Goal: Obtain resource: Download file/media

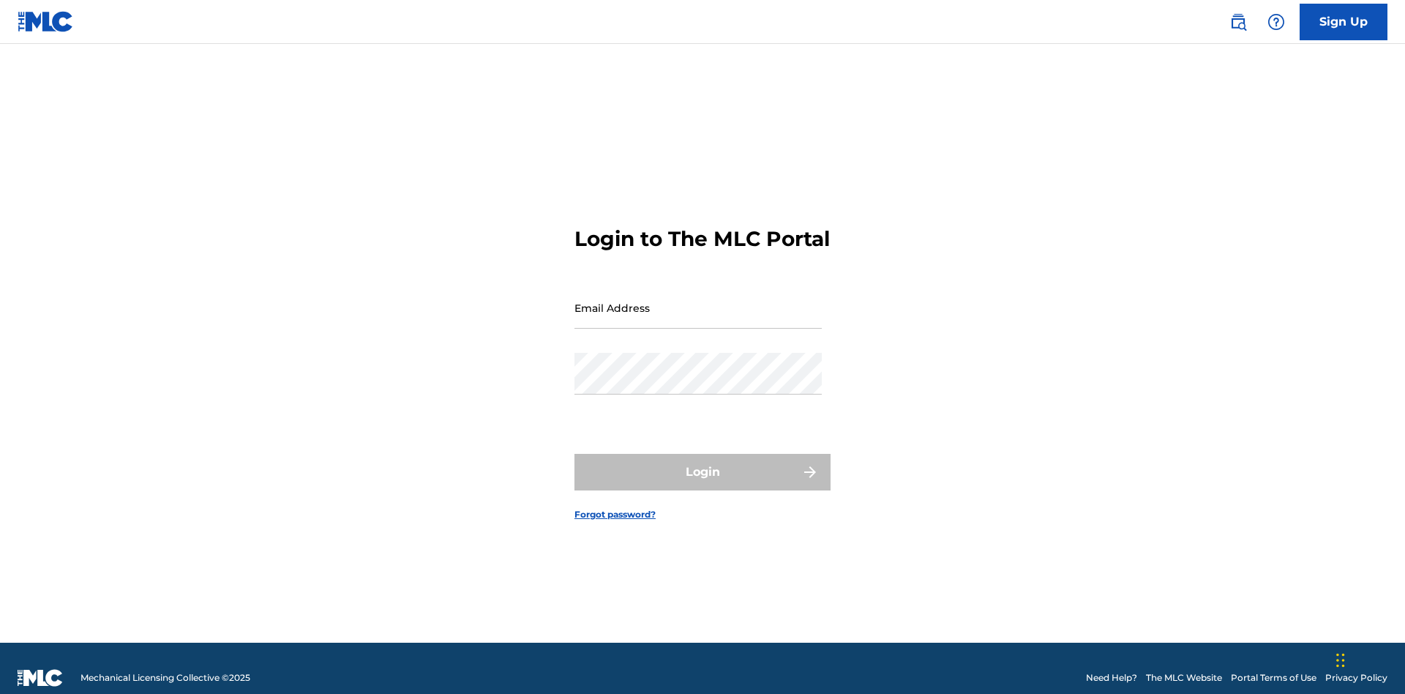
scroll to position [19, 0]
click at [698, 301] on input "Email Address" at bounding box center [698, 308] width 247 height 42
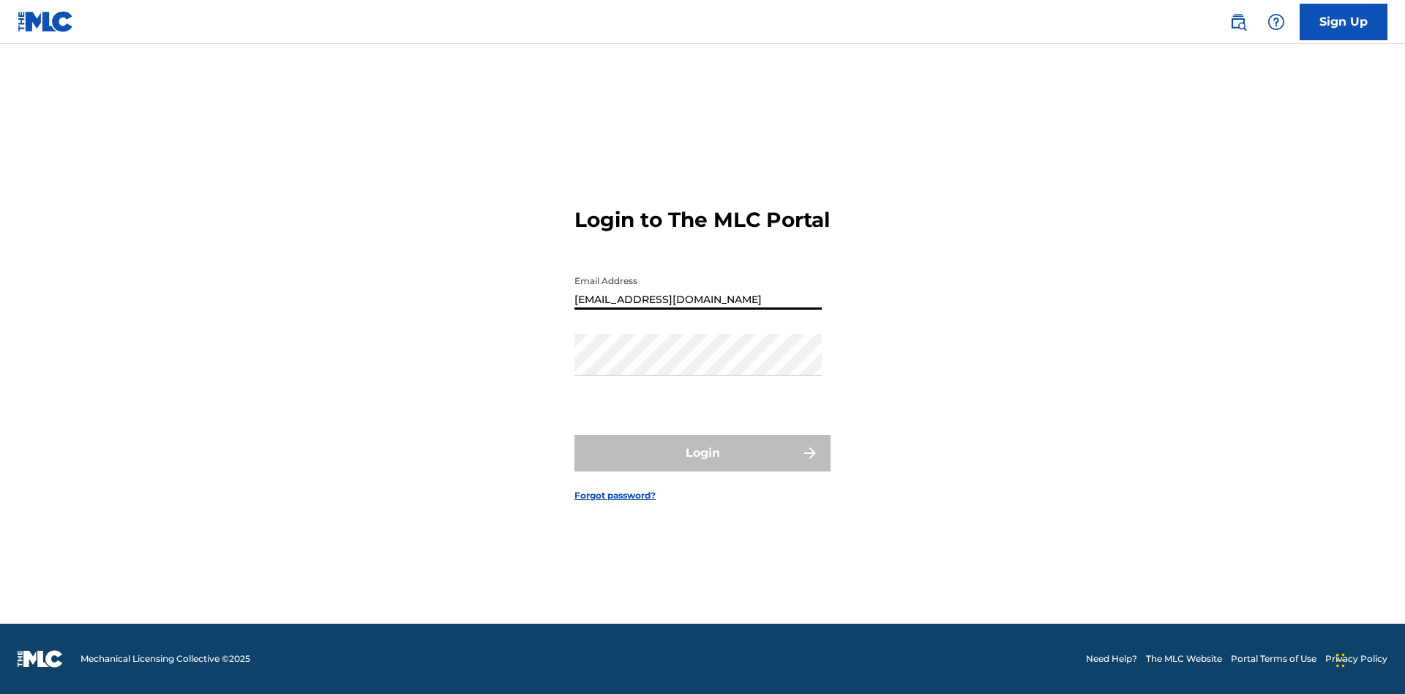
type input "[EMAIL_ADDRESS][DOMAIN_NAME]"
click at [703, 466] on button "Login" at bounding box center [703, 453] width 256 height 37
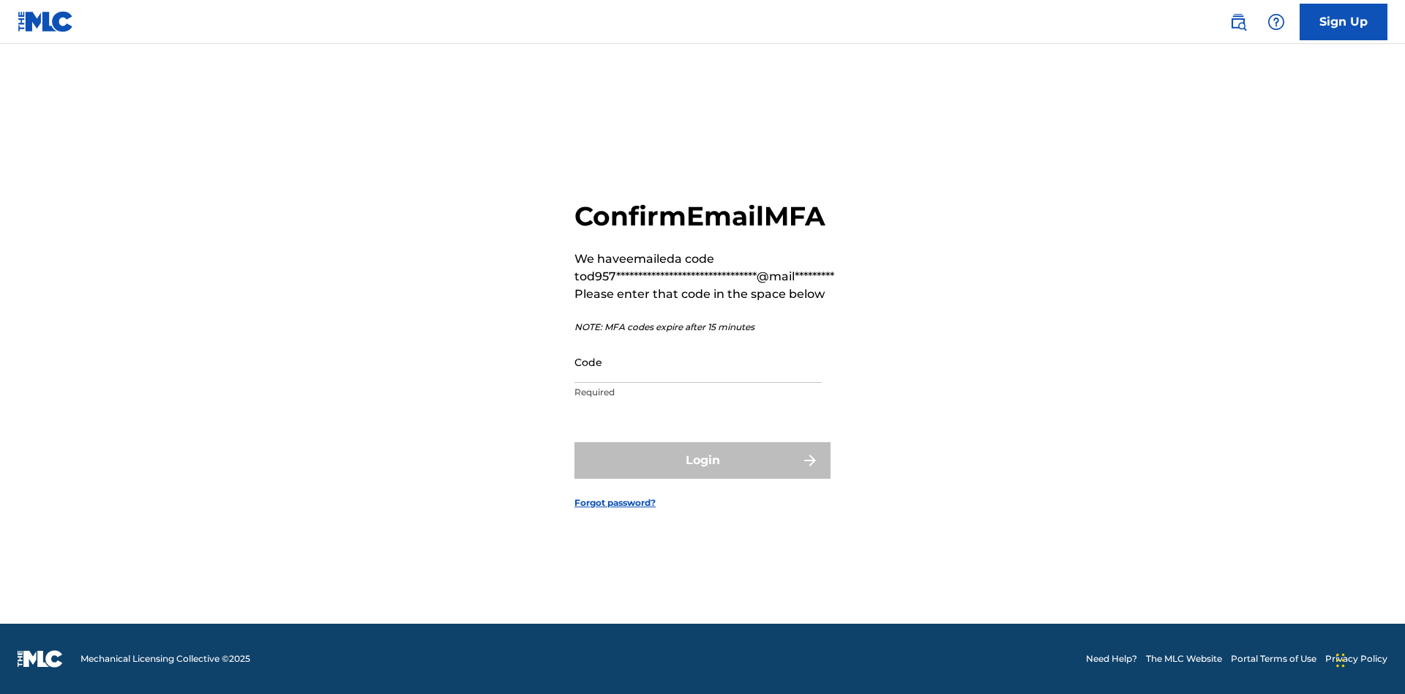
click at [698, 362] on input "Code" at bounding box center [698, 362] width 247 height 42
type input "019845"
click at [703, 460] on button "Login" at bounding box center [703, 460] width 256 height 37
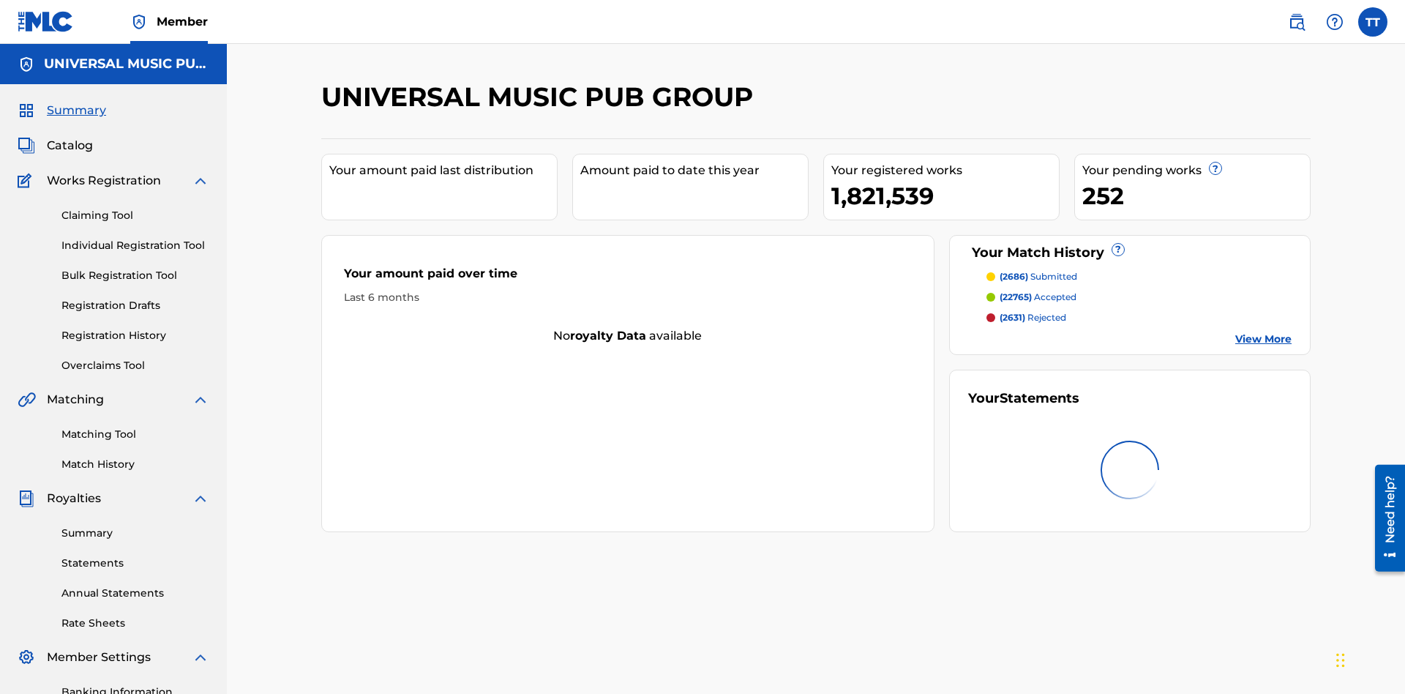
click at [135, 328] on link "Registration History" at bounding box center [135, 335] width 148 height 15
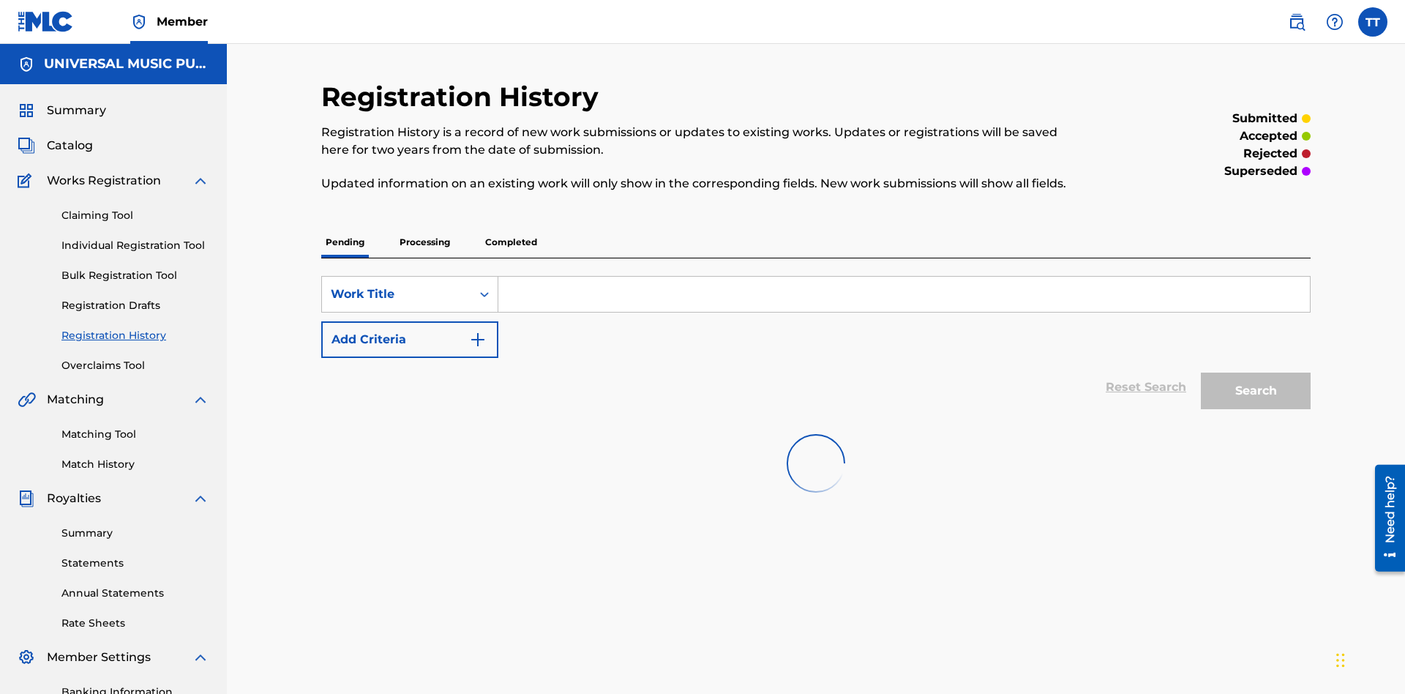
click at [425, 227] on p "Processing" at bounding box center [424, 242] width 59 height 31
click at [397, 285] on div "Work Title" at bounding box center [397, 294] width 132 height 18
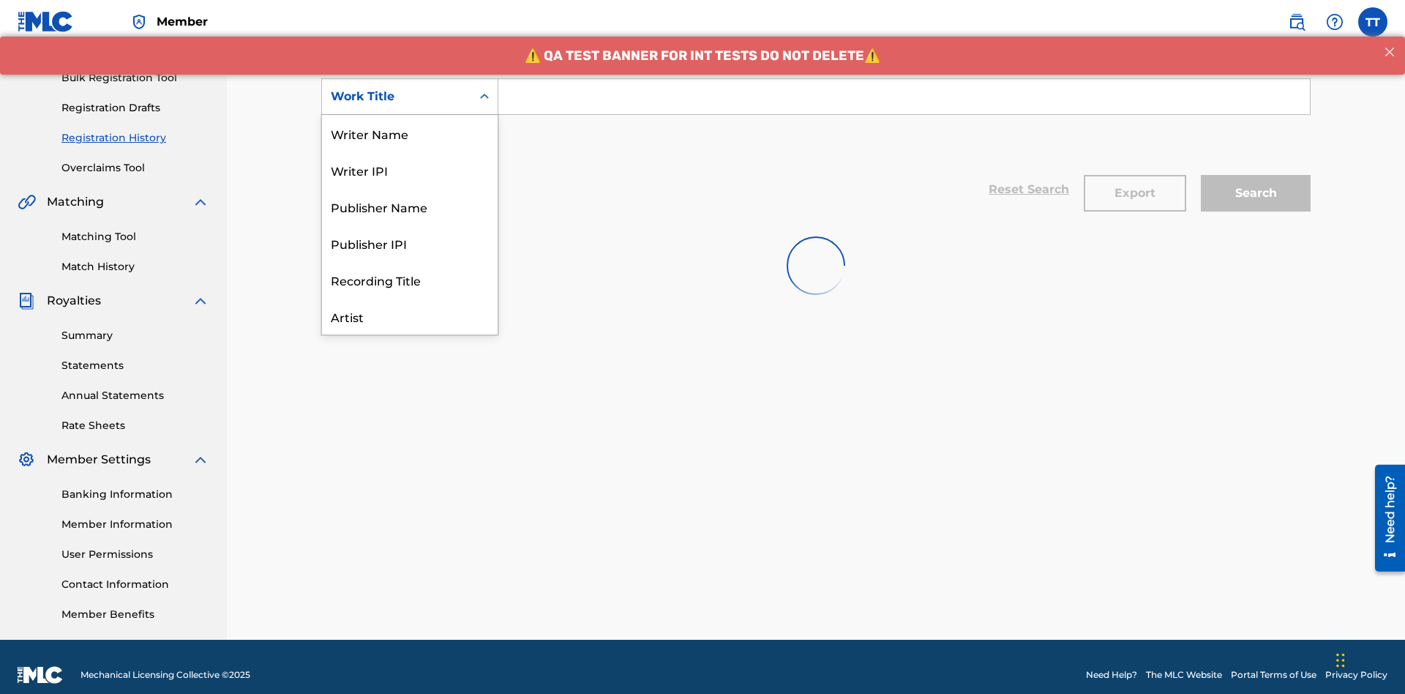
scroll to position [73, 0]
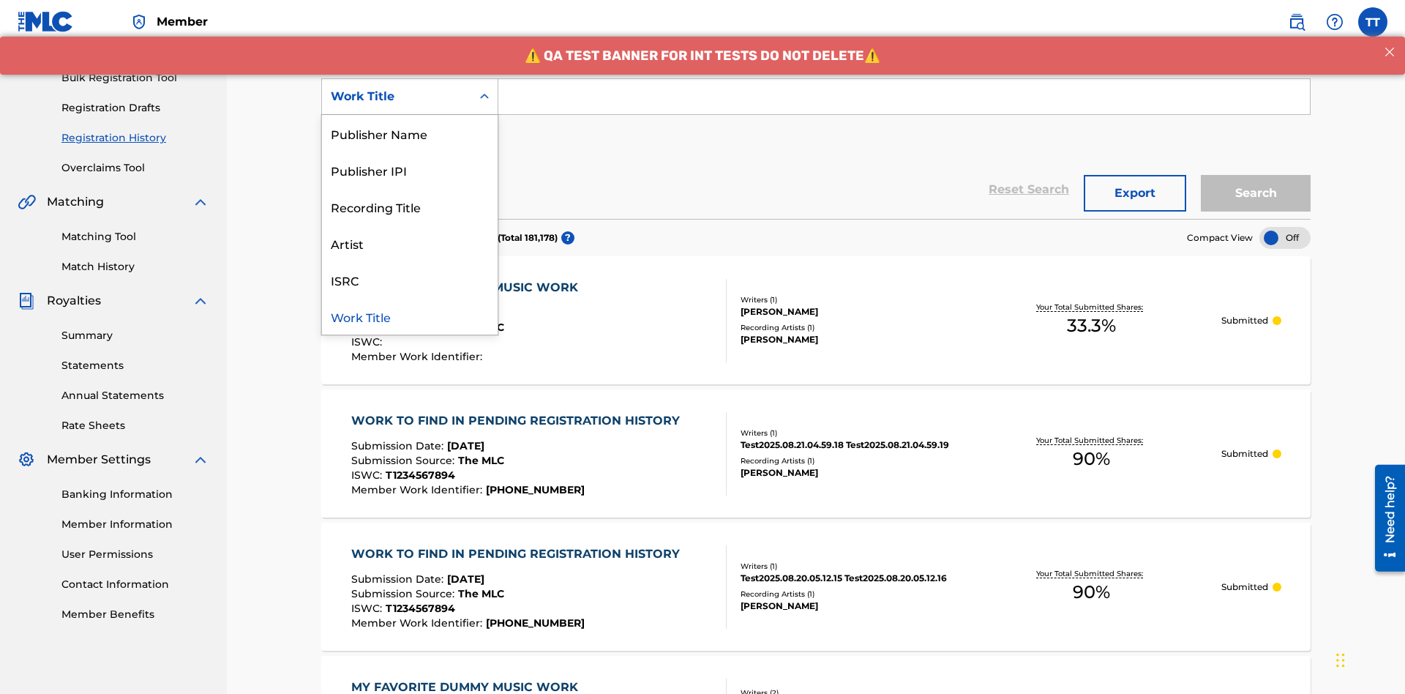
click at [410, 280] on div "ISRC" at bounding box center [410, 279] width 176 height 37
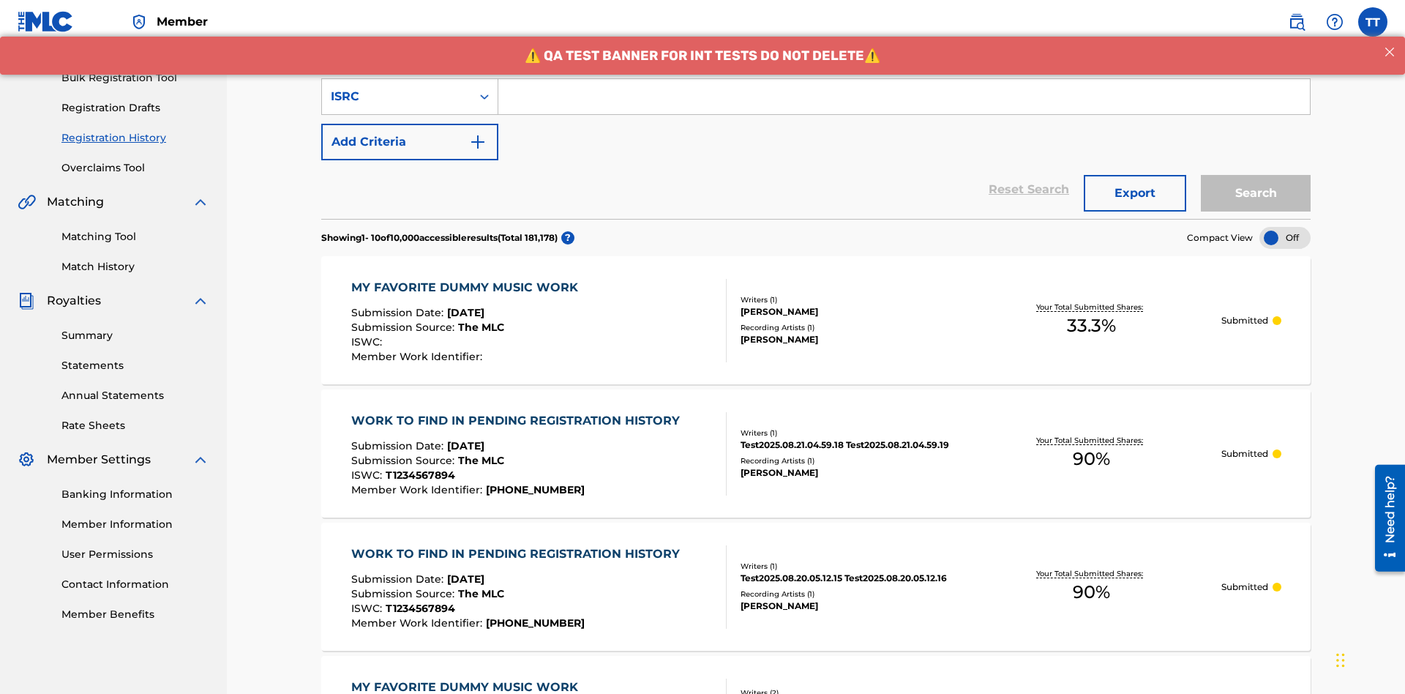
click at [904, 105] on input "Search Form" at bounding box center [905, 96] width 812 height 35
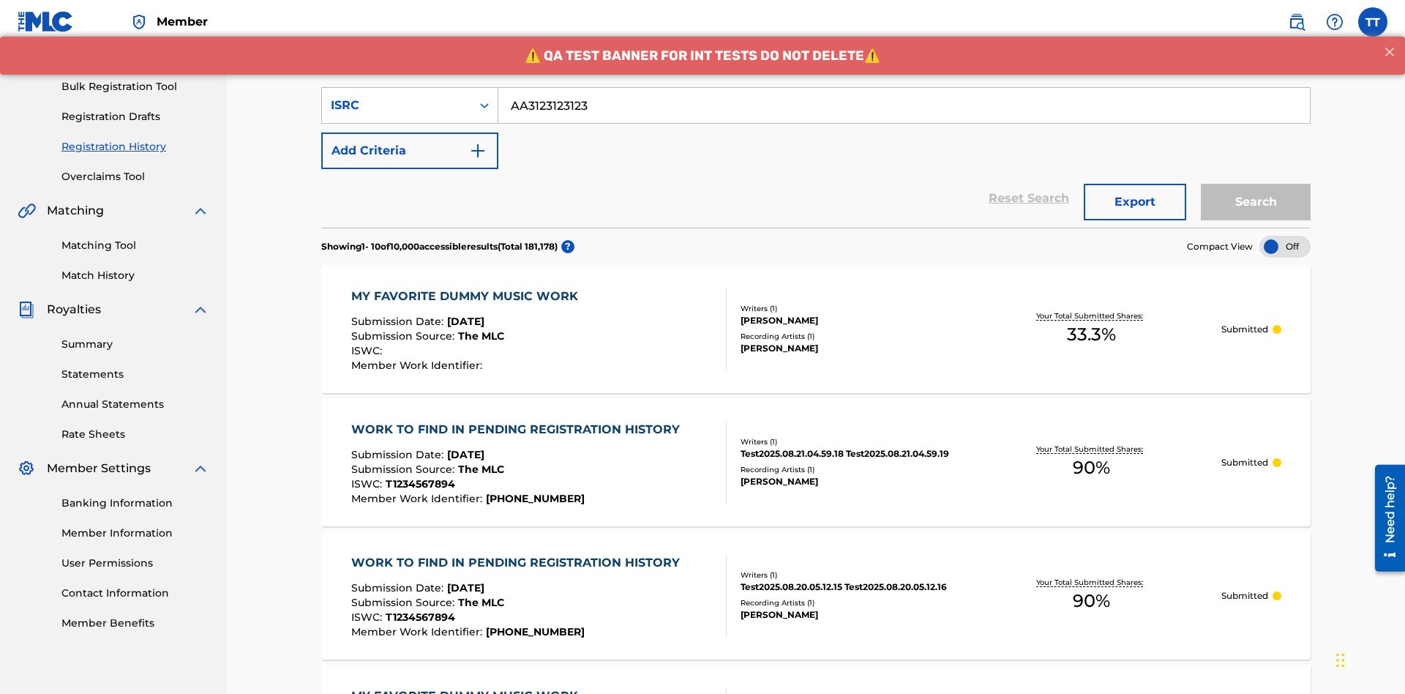
type input "AA3123123123"
click at [1256, 184] on button "Search" at bounding box center [1256, 202] width 110 height 37
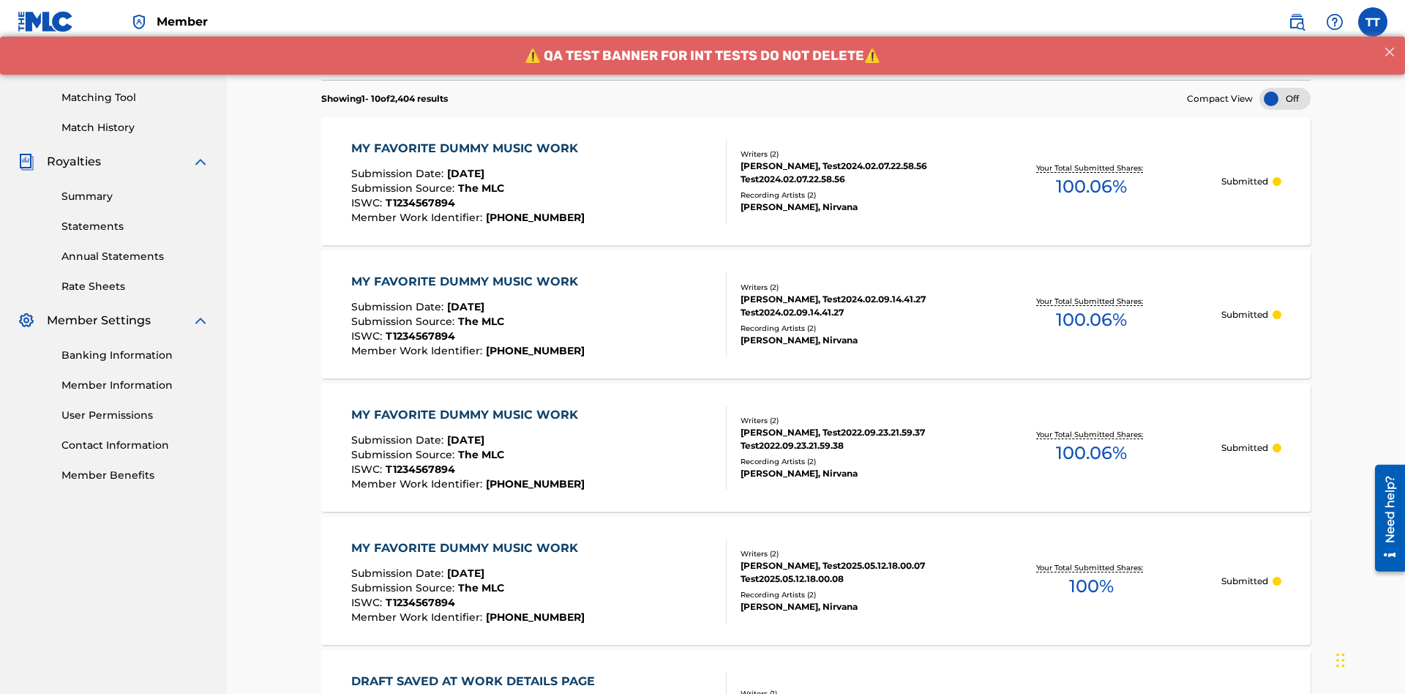
click at [1135, 72] on button "Export" at bounding box center [1135, 54] width 102 height 37
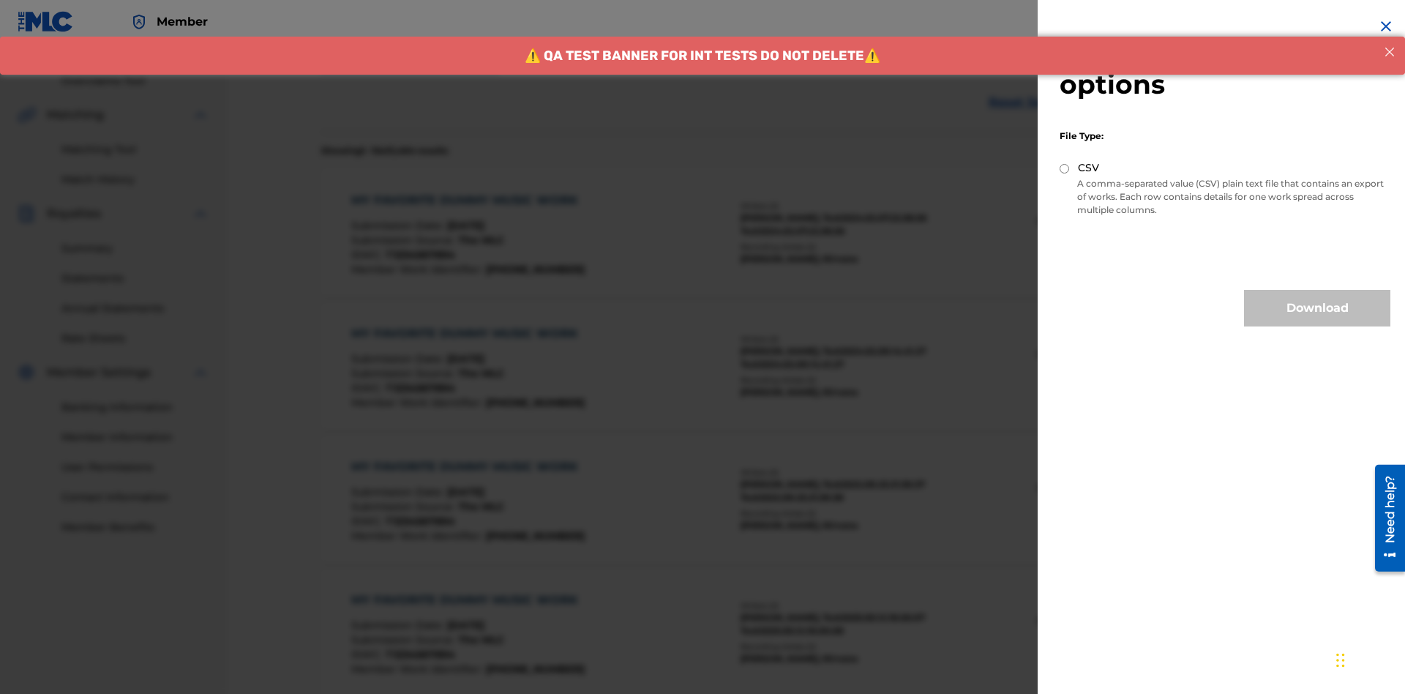
click at [1065, 168] on input "CSV" at bounding box center [1065, 169] width 10 height 10
radio input "true"
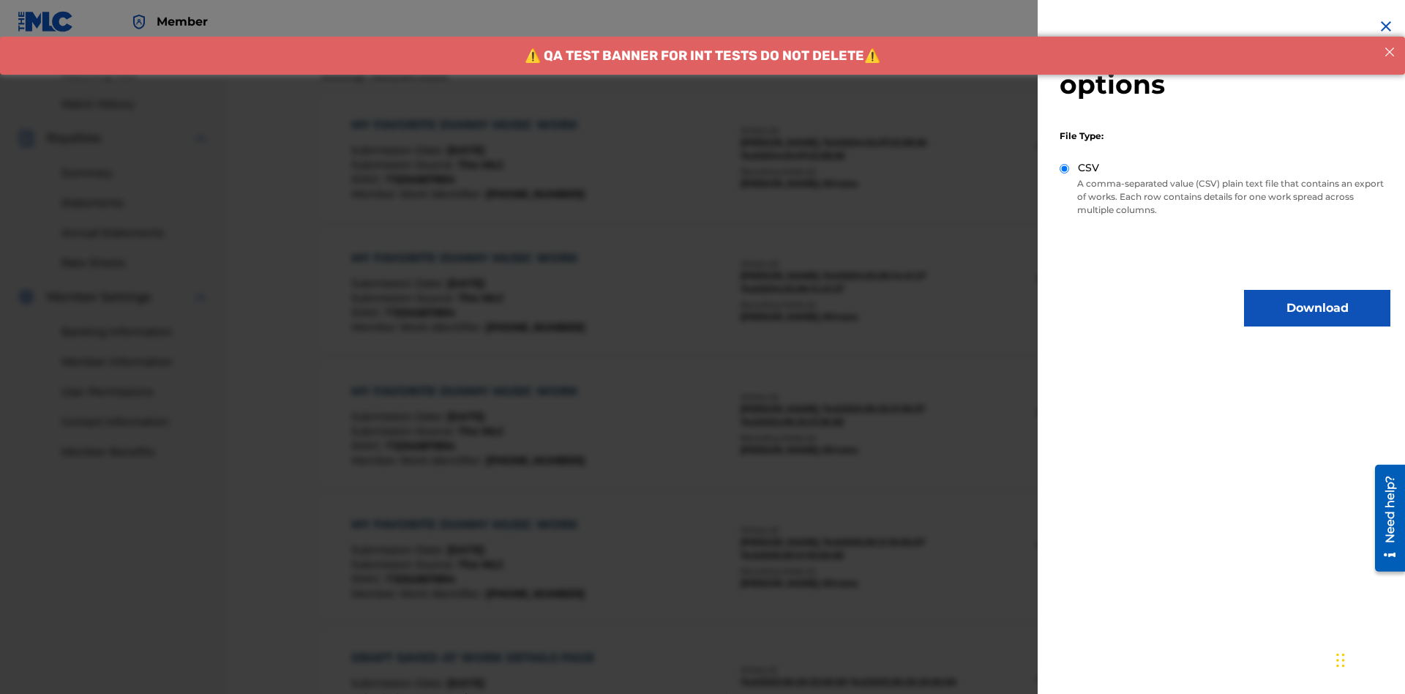
click at [1318, 308] on button "Download" at bounding box center [1317, 308] width 146 height 37
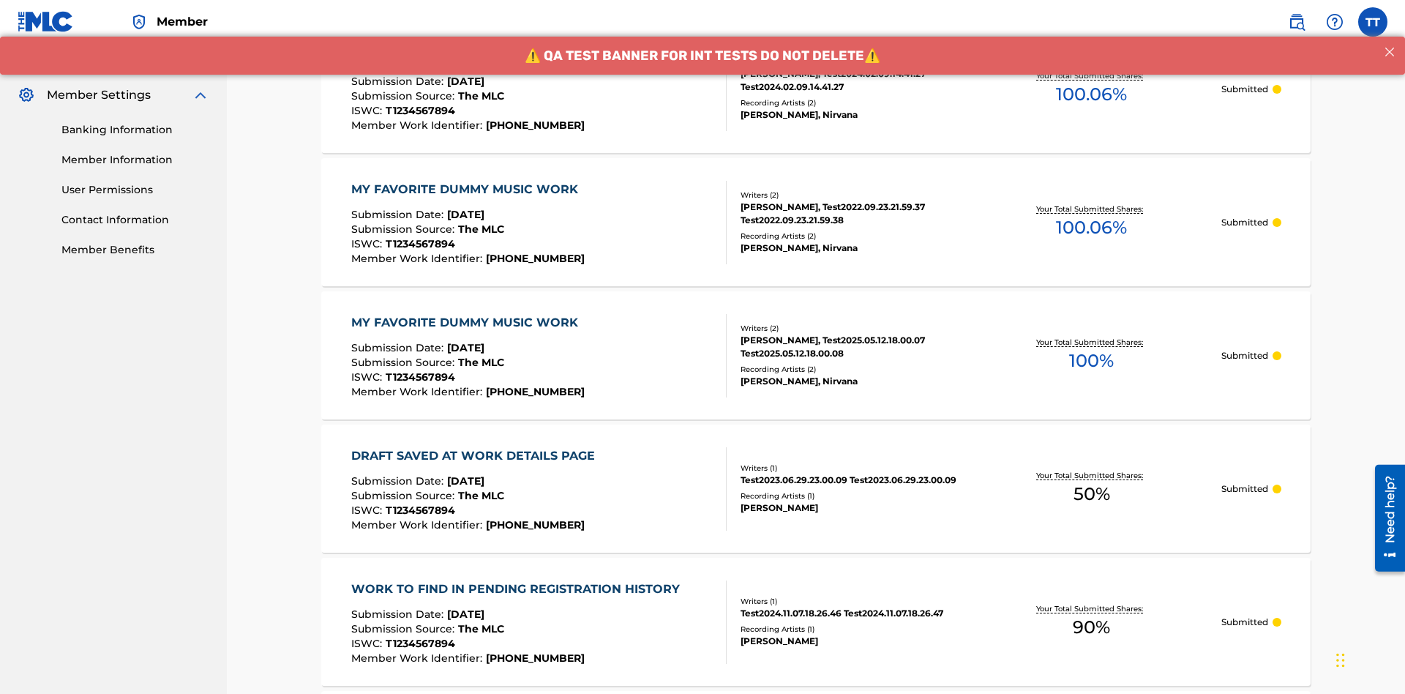
scroll to position [0, 0]
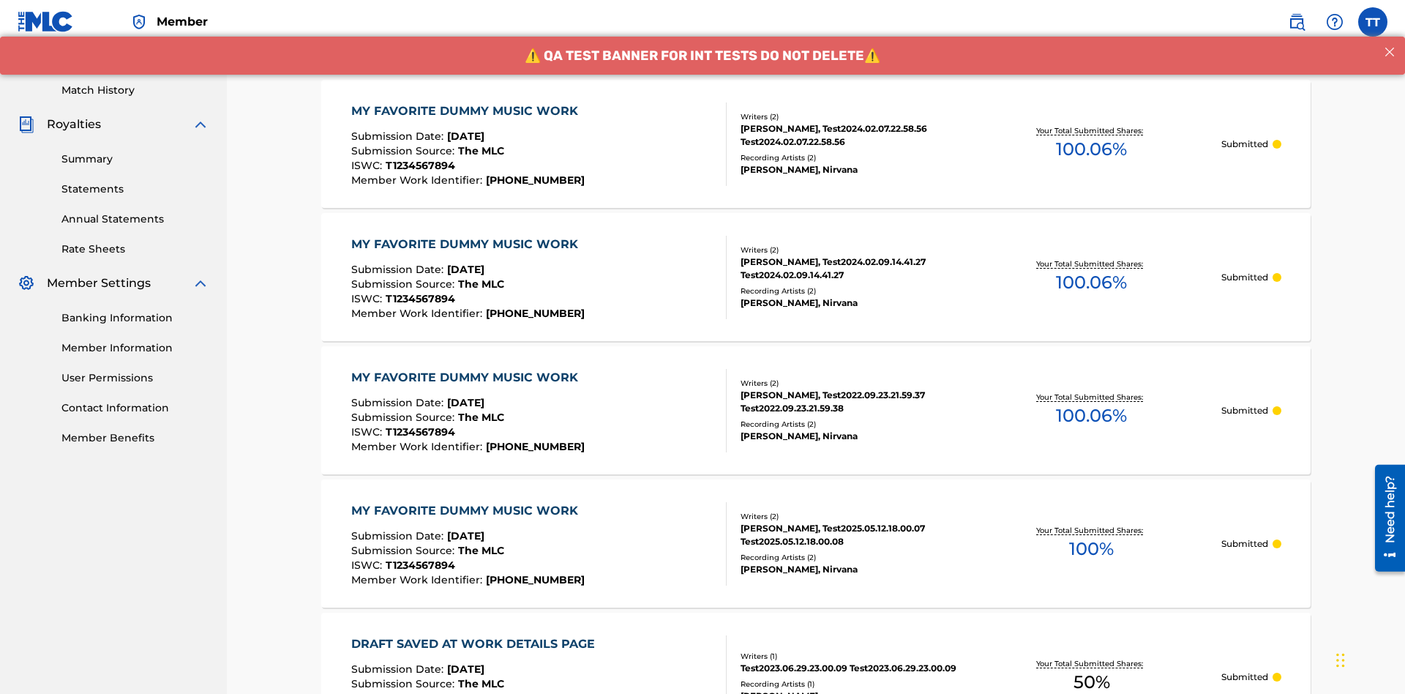
click at [466, 102] on div "MY FAVORITE DUMMY MUSIC WORK" at bounding box center [468, 111] width 234 height 18
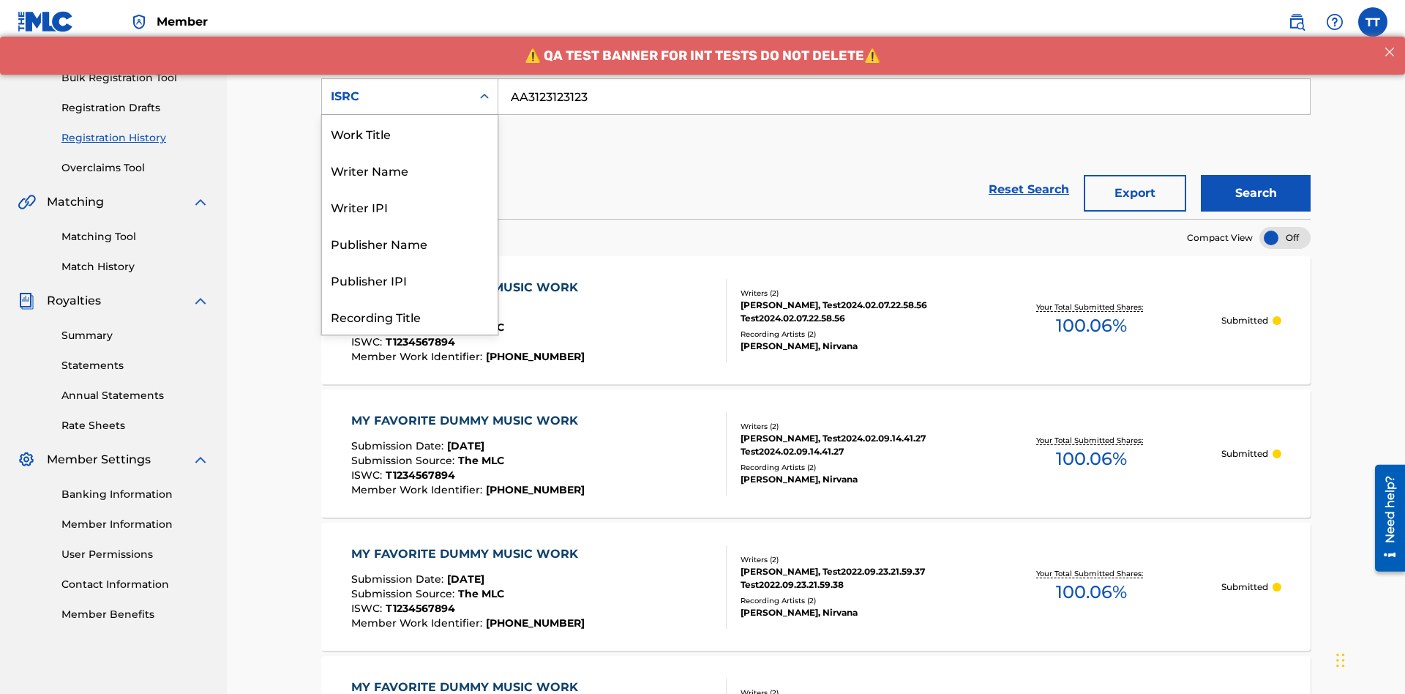
scroll to position [73, 0]
click at [410, 243] on div "Recording Title" at bounding box center [410, 243] width 176 height 37
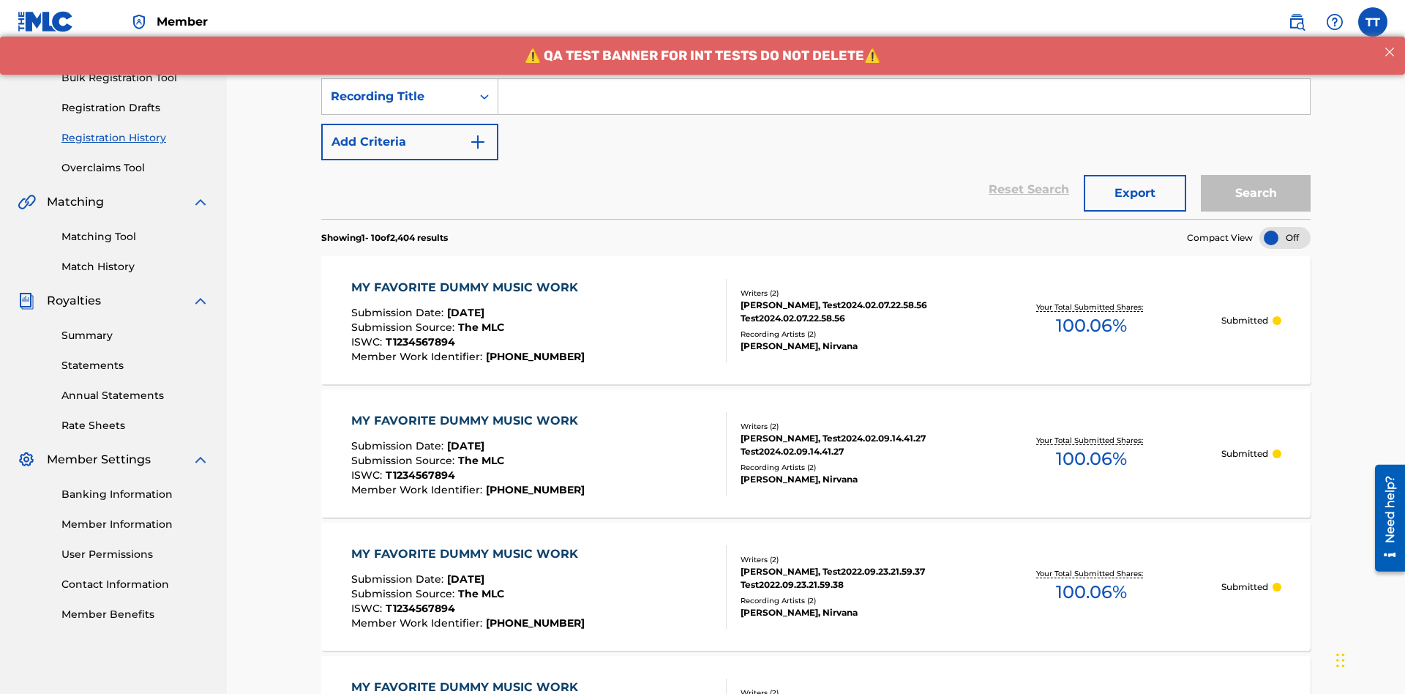
click at [904, 105] on input "Search Form" at bounding box center [905, 96] width 812 height 35
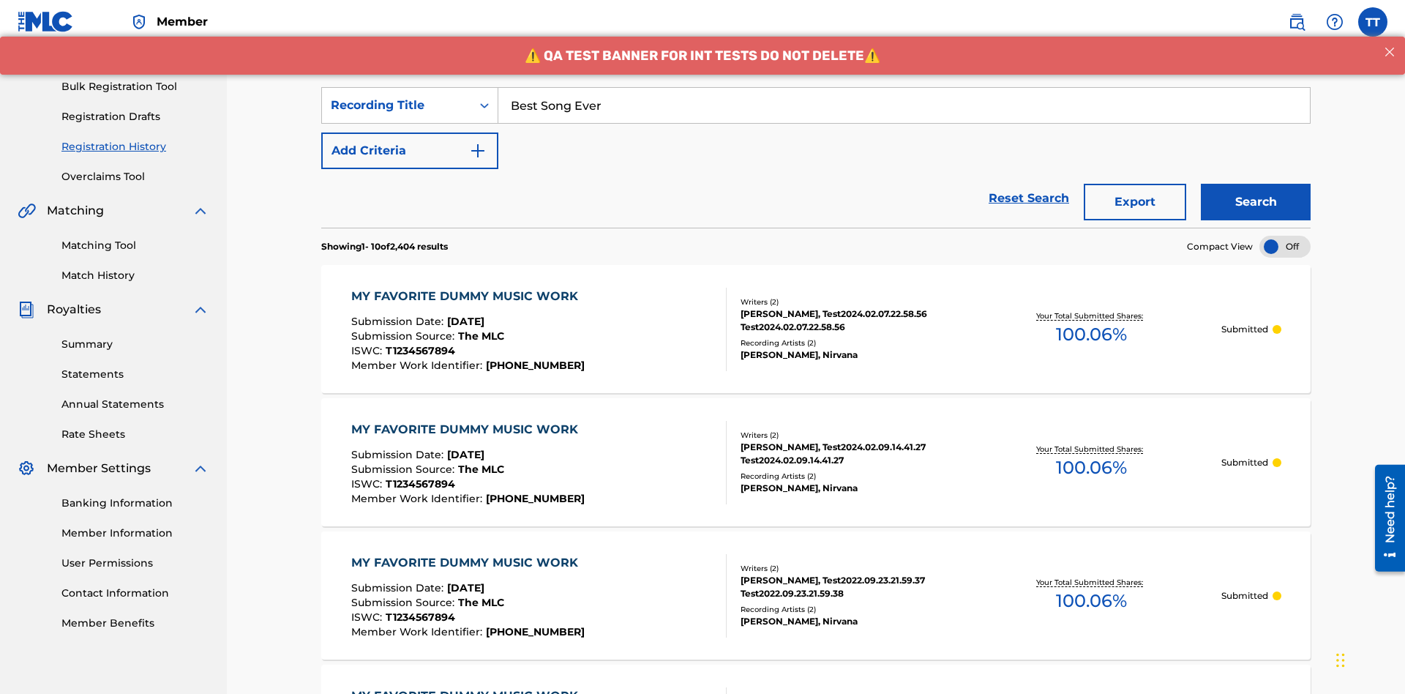
type input "Best Song Ever"
click at [1256, 184] on button "Search" at bounding box center [1256, 202] width 110 height 37
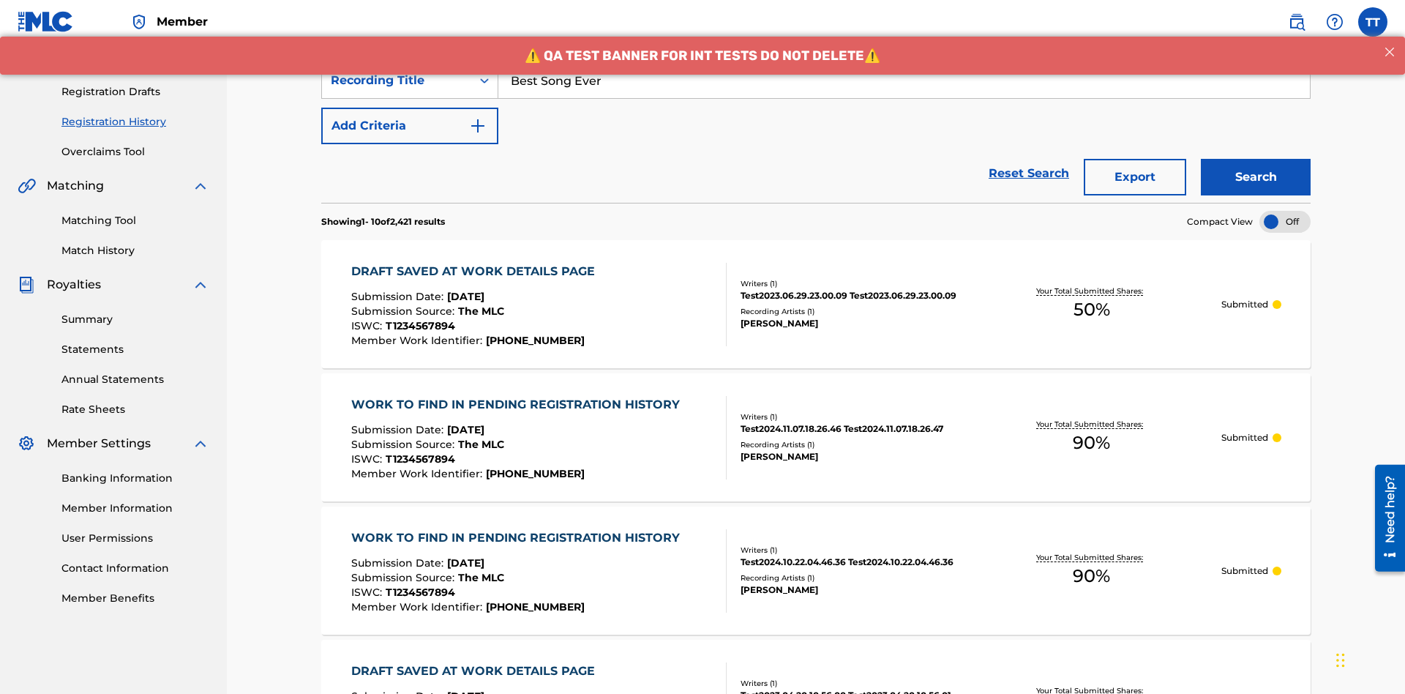
click at [1135, 159] on button "Export" at bounding box center [1135, 177] width 102 height 37
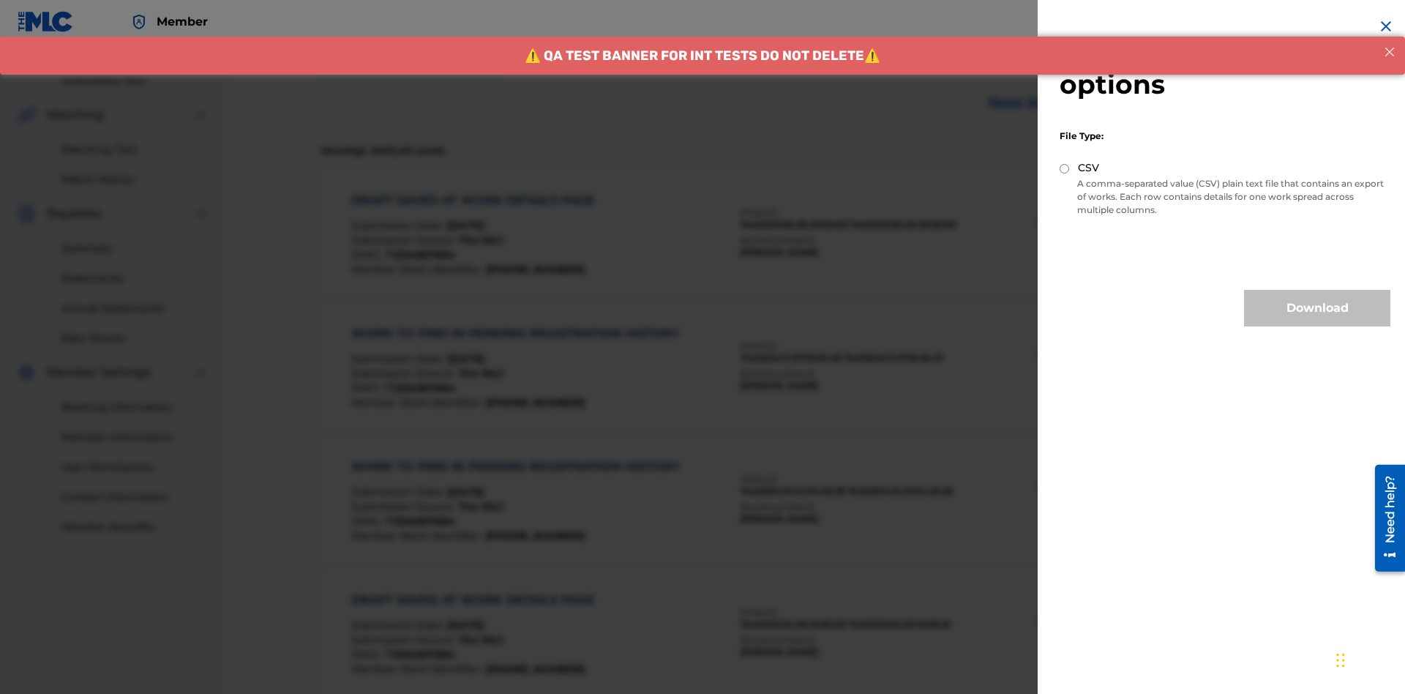
click at [1065, 168] on input "CSV" at bounding box center [1065, 169] width 10 height 10
radio input "true"
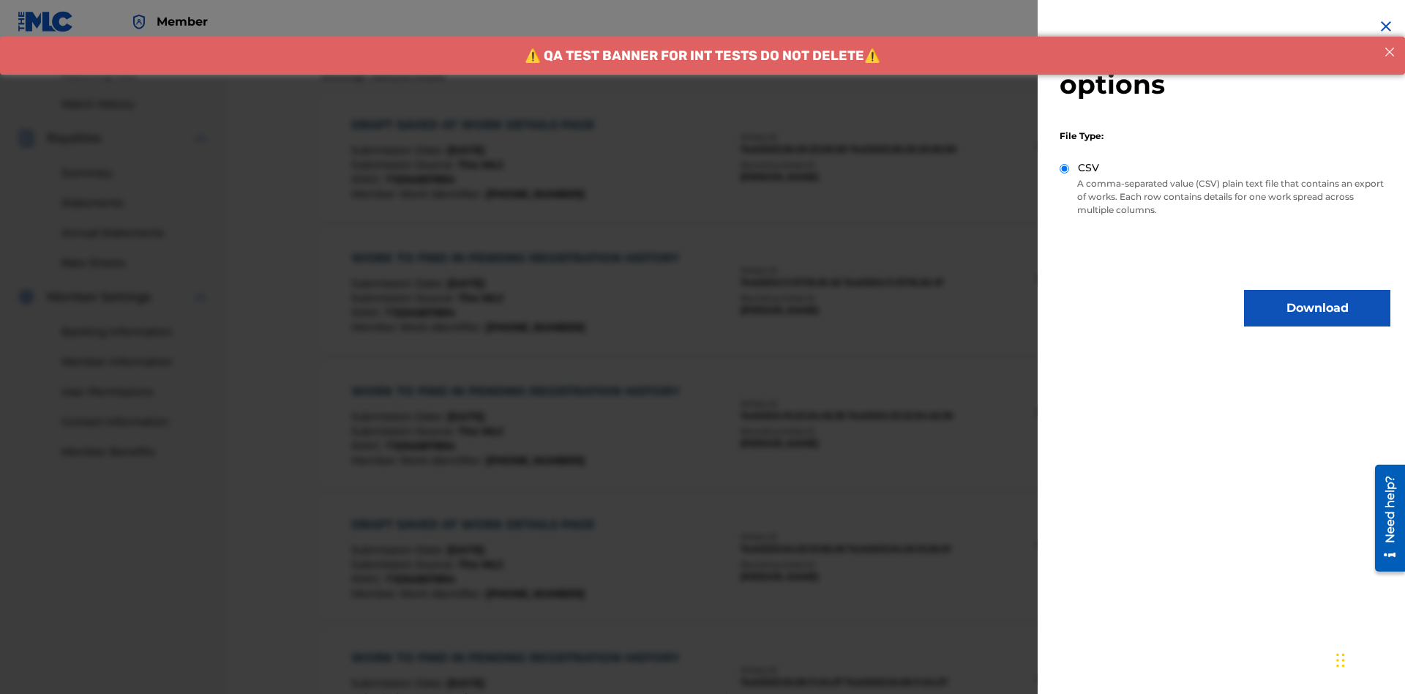
click at [1318, 308] on button "Download" at bounding box center [1317, 308] width 146 height 37
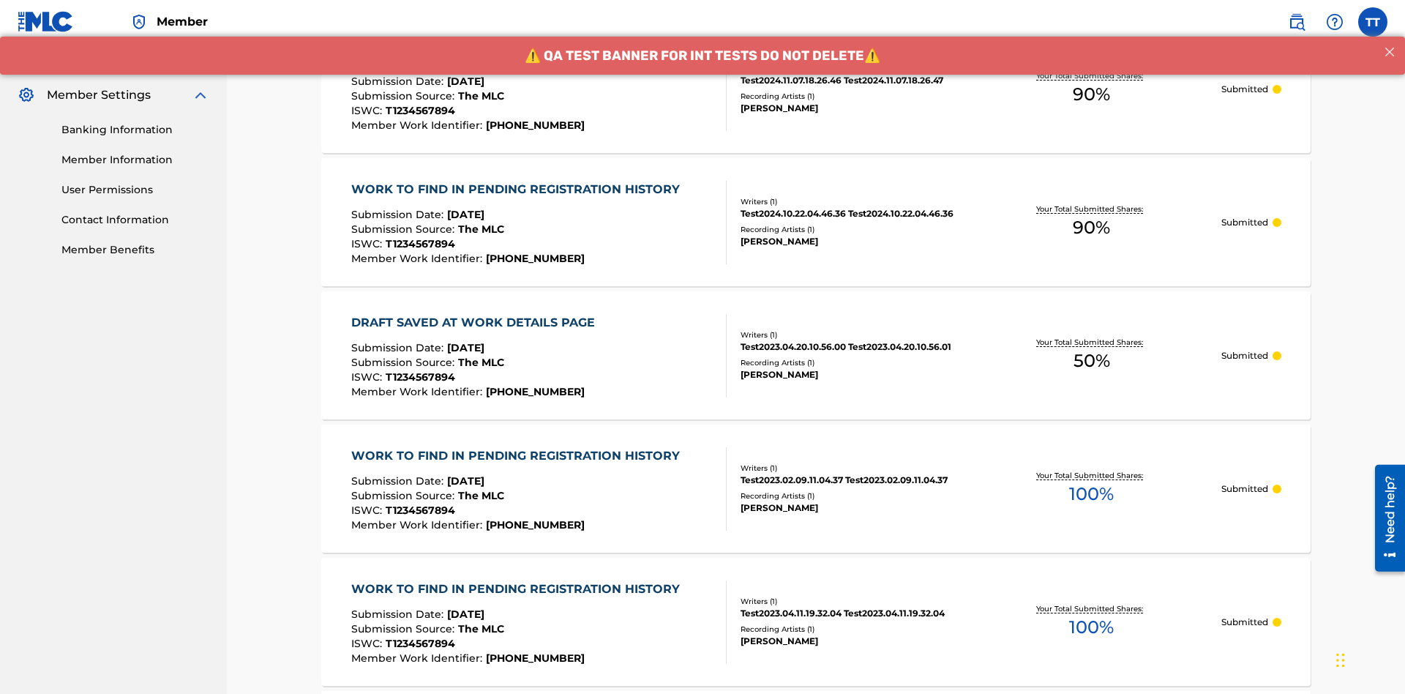
scroll to position [713, 0]
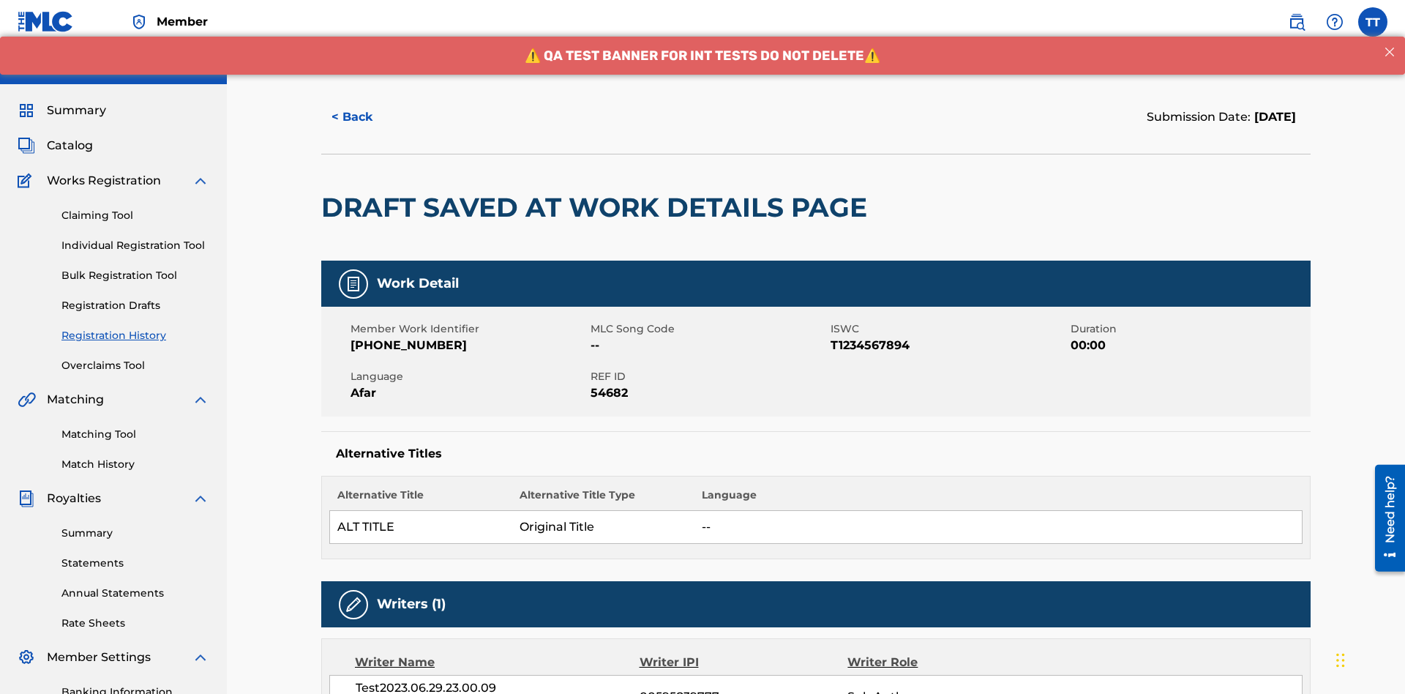
click at [365, 106] on button "< Back" at bounding box center [365, 117] width 88 height 37
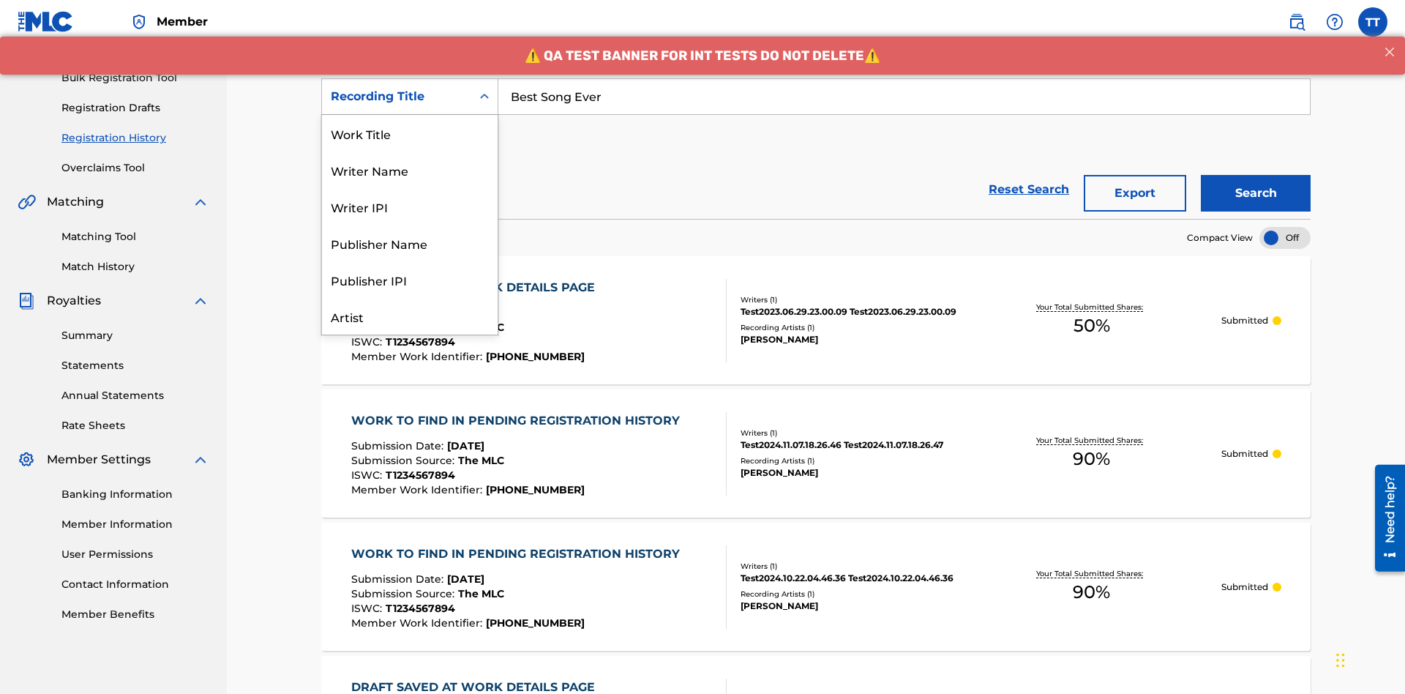
scroll to position [73, 0]
click at [410, 78] on div "Work Title" at bounding box center [410, 60] width 176 height 37
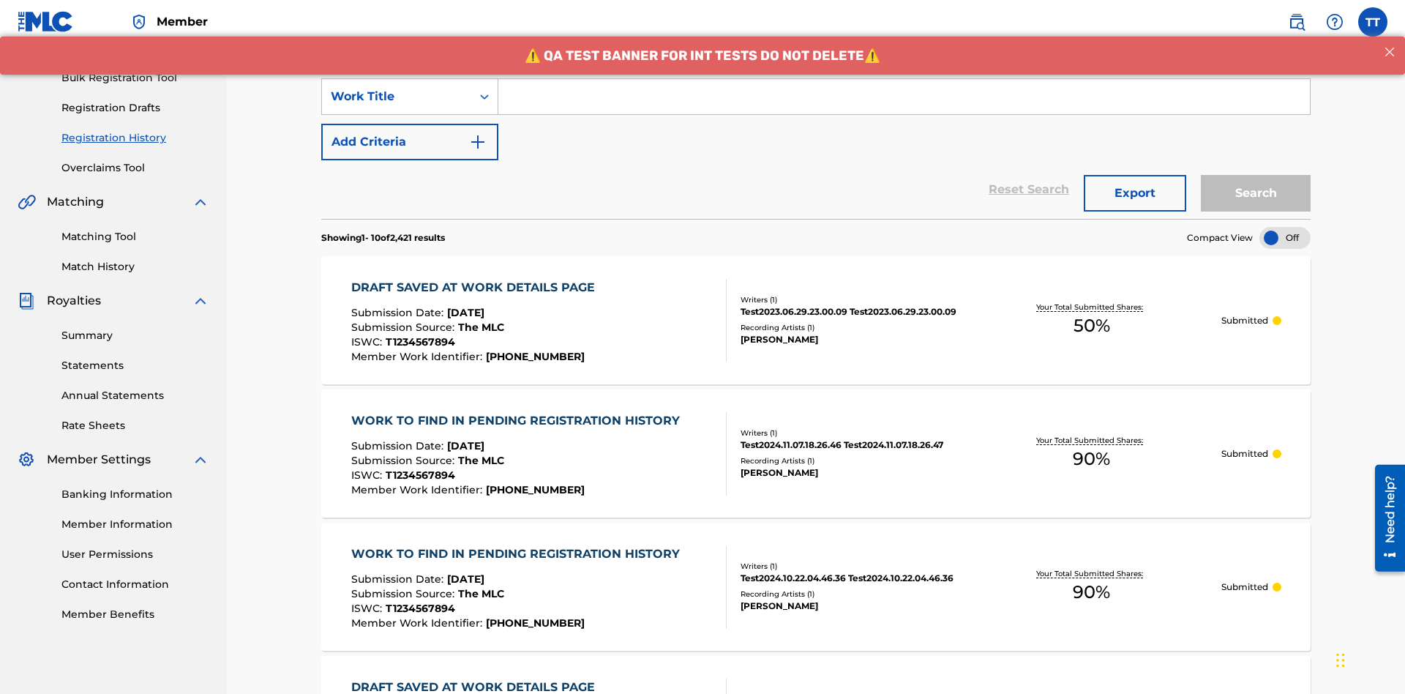
scroll to position [0, 0]
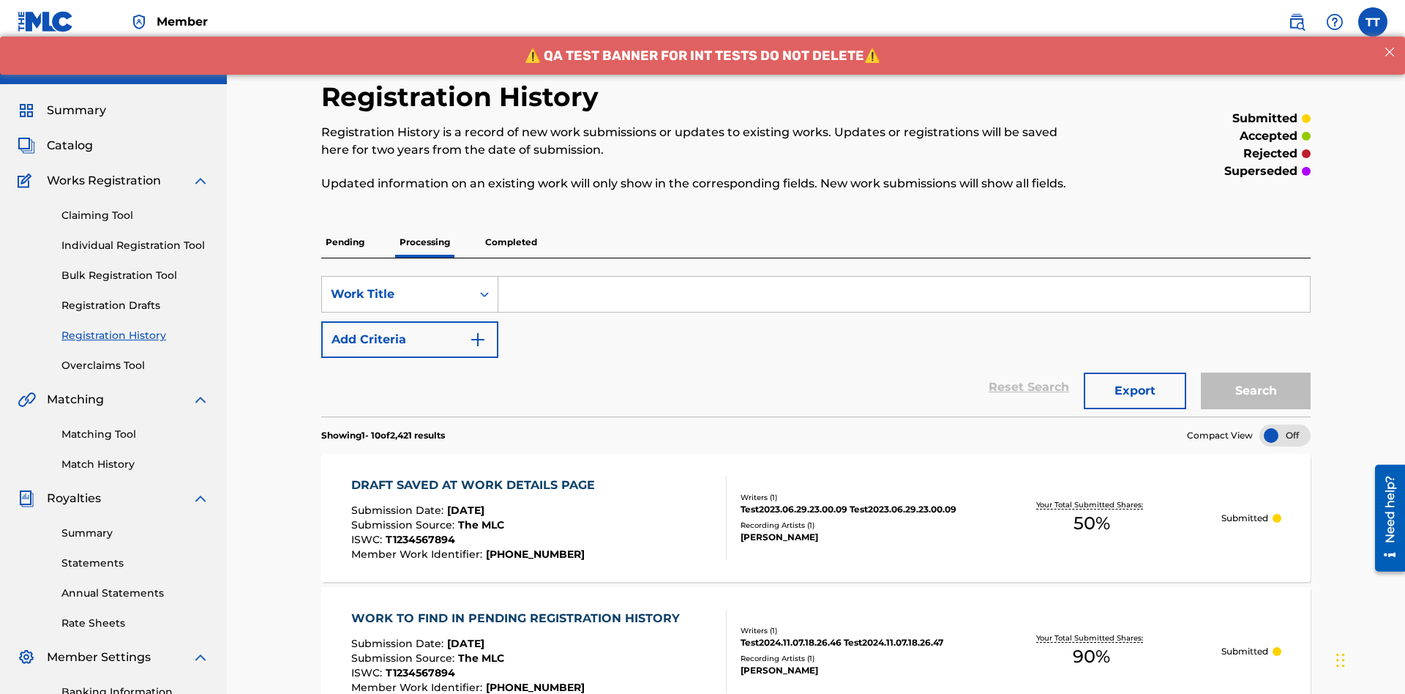
click at [904, 277] on input "Search Form" at bounding box center [905, 294] width 812 height 35
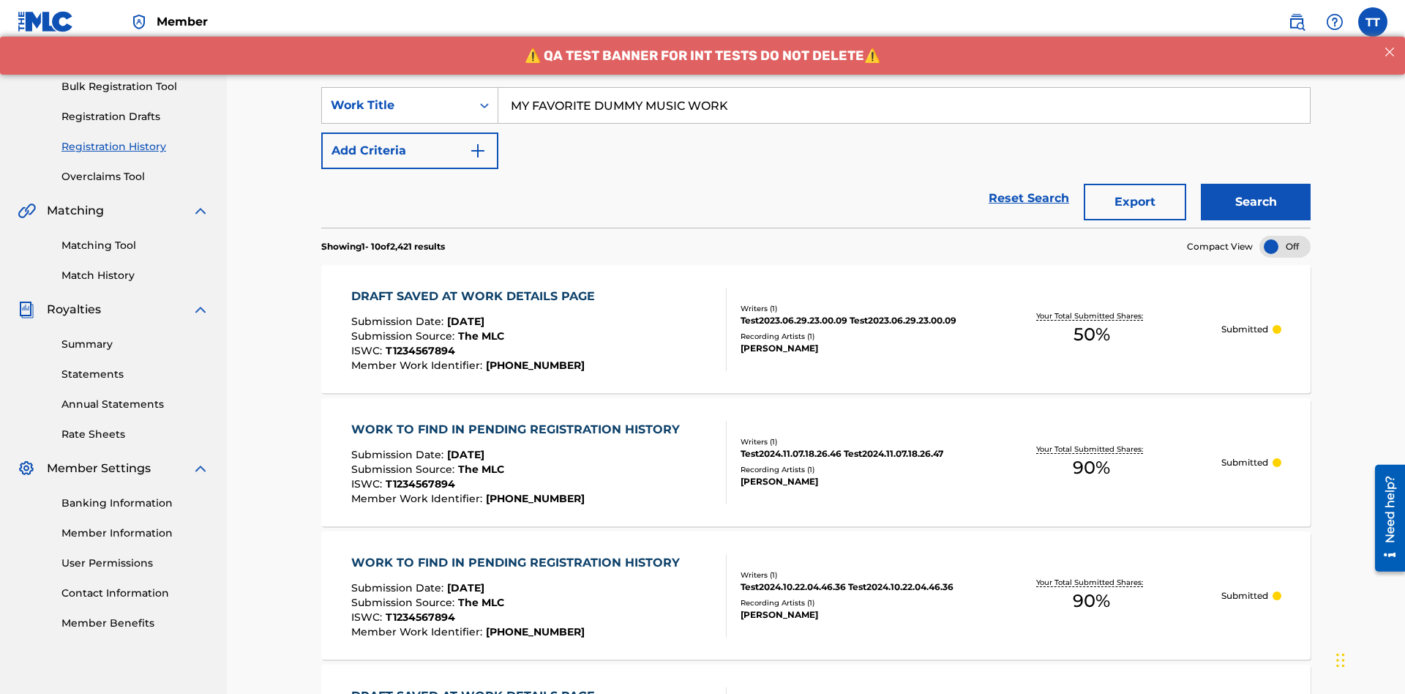
type input "MY FAVORITE DUMMY MUSIC WORK"
click at [1256, 184] on button "Search" at bounding box center [1256, 202] width 110 height 37
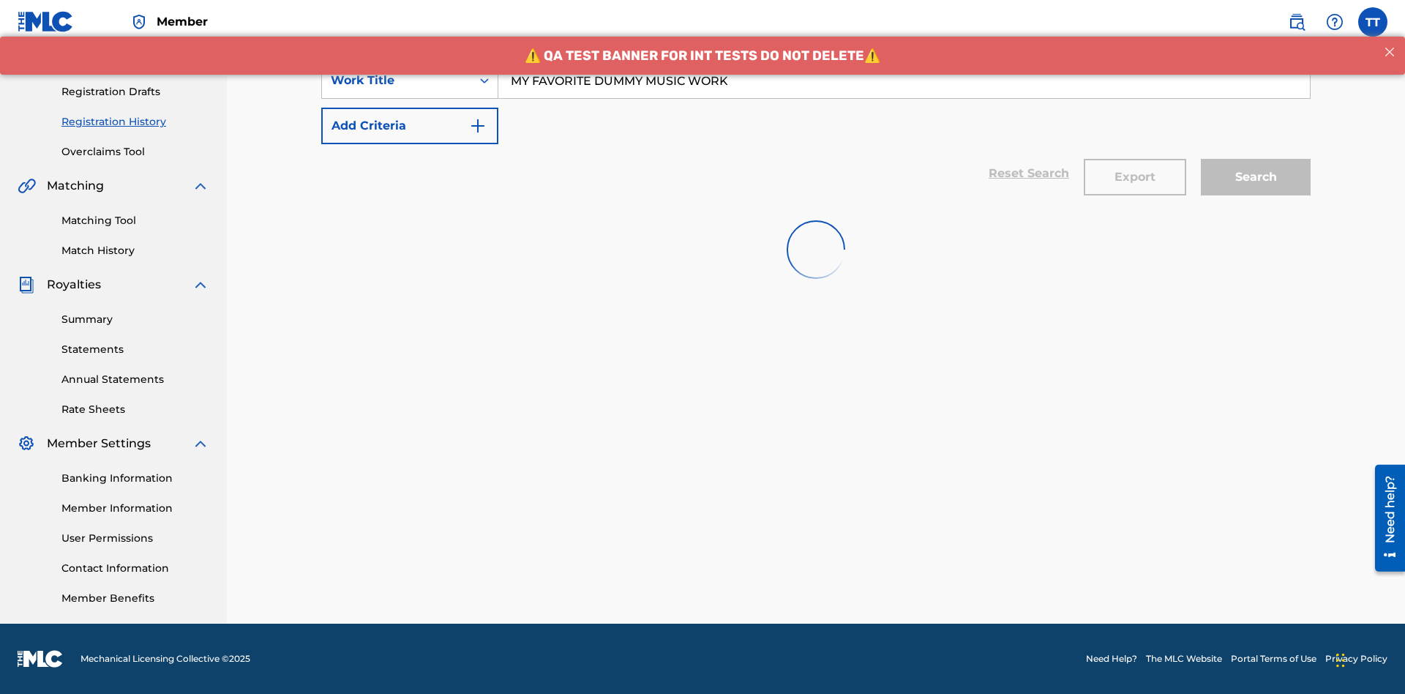
click at [1135, 159] on button "Export" at bounding box center [1135, 177] width 102 height 37
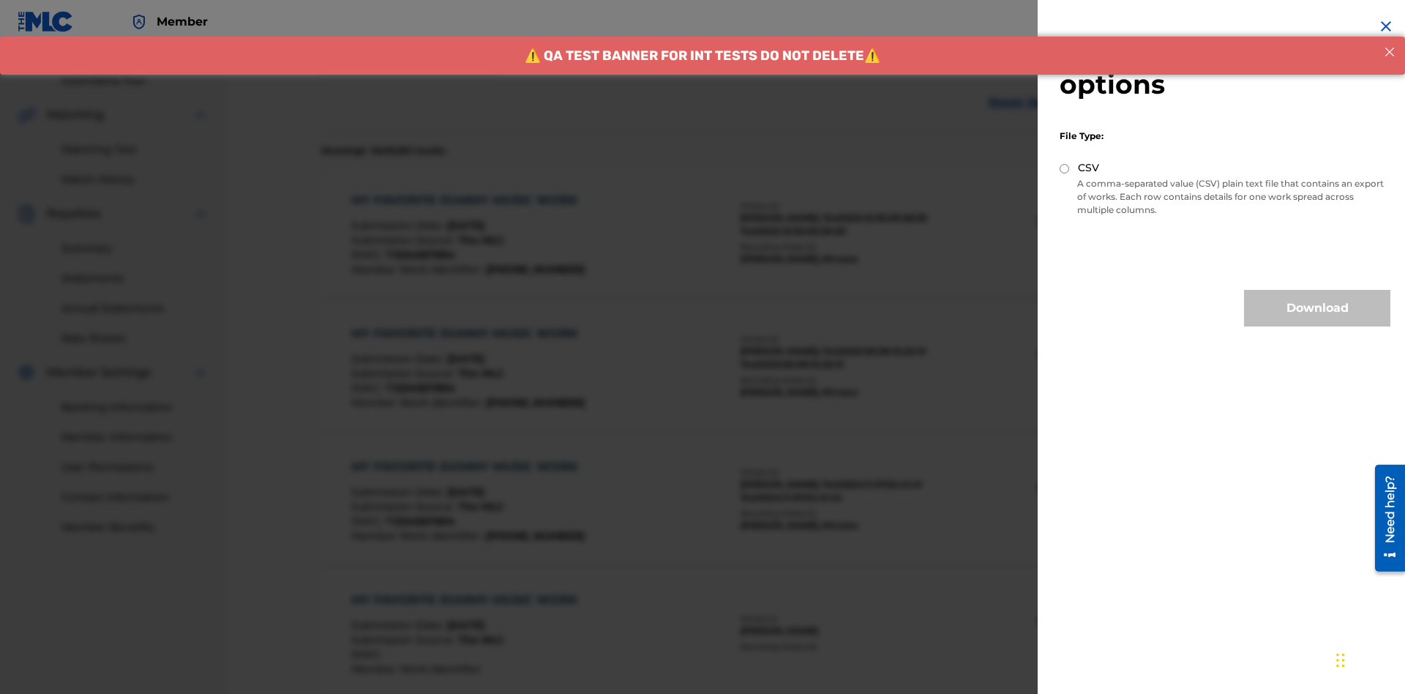
click at [1065, 168] on input "CSV" at bounding box center [1065, 169] width 10 height 10
radio input "true"
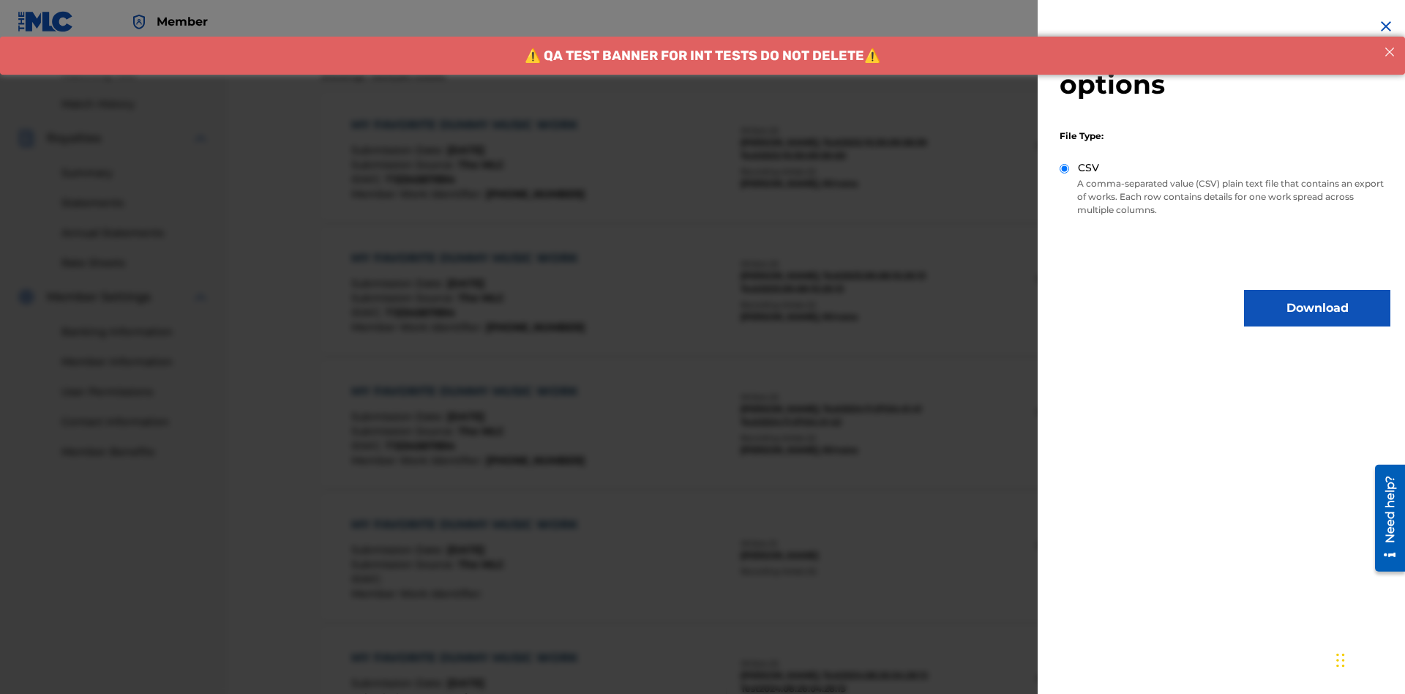
click at [1318, 308] on button "Download" at bounding box center [1317, 308] width 146 height 37
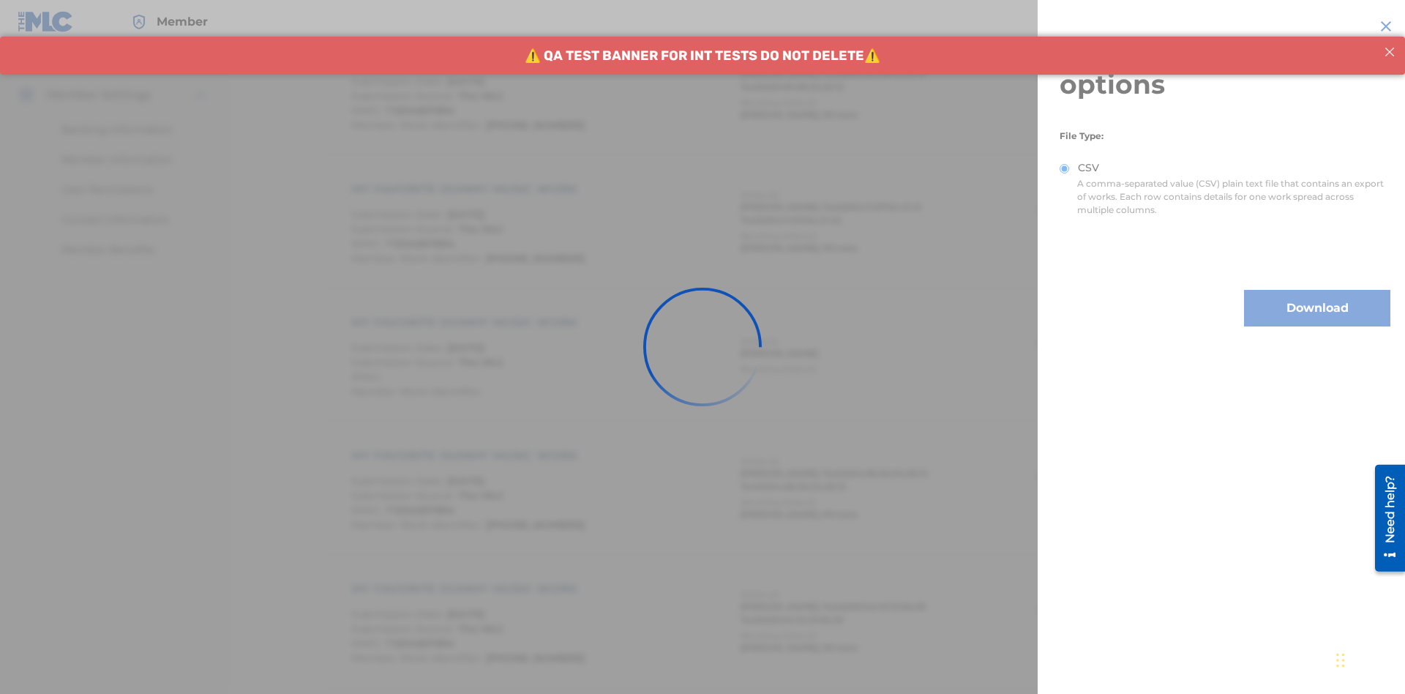
scroll to position [713, 0]
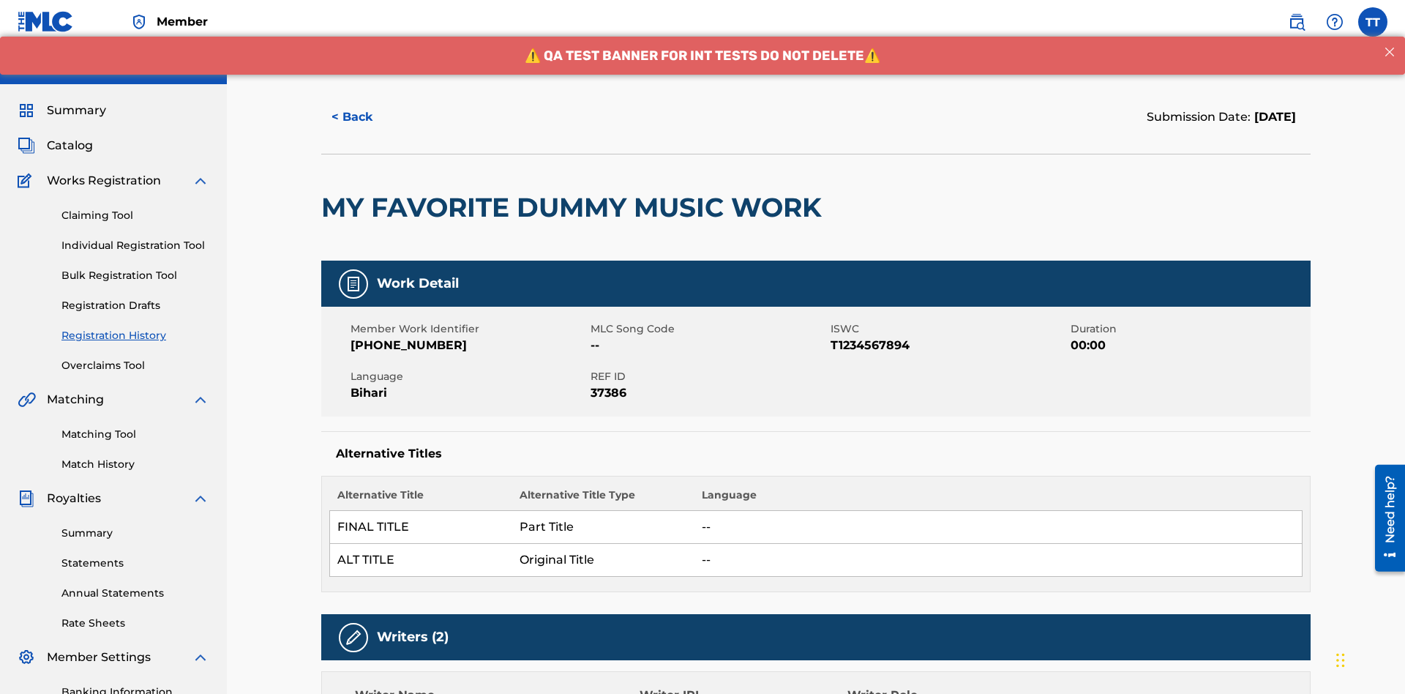
click at [365, 106] on button "< Back" at bounding box center [365, 117] width 88 height 37
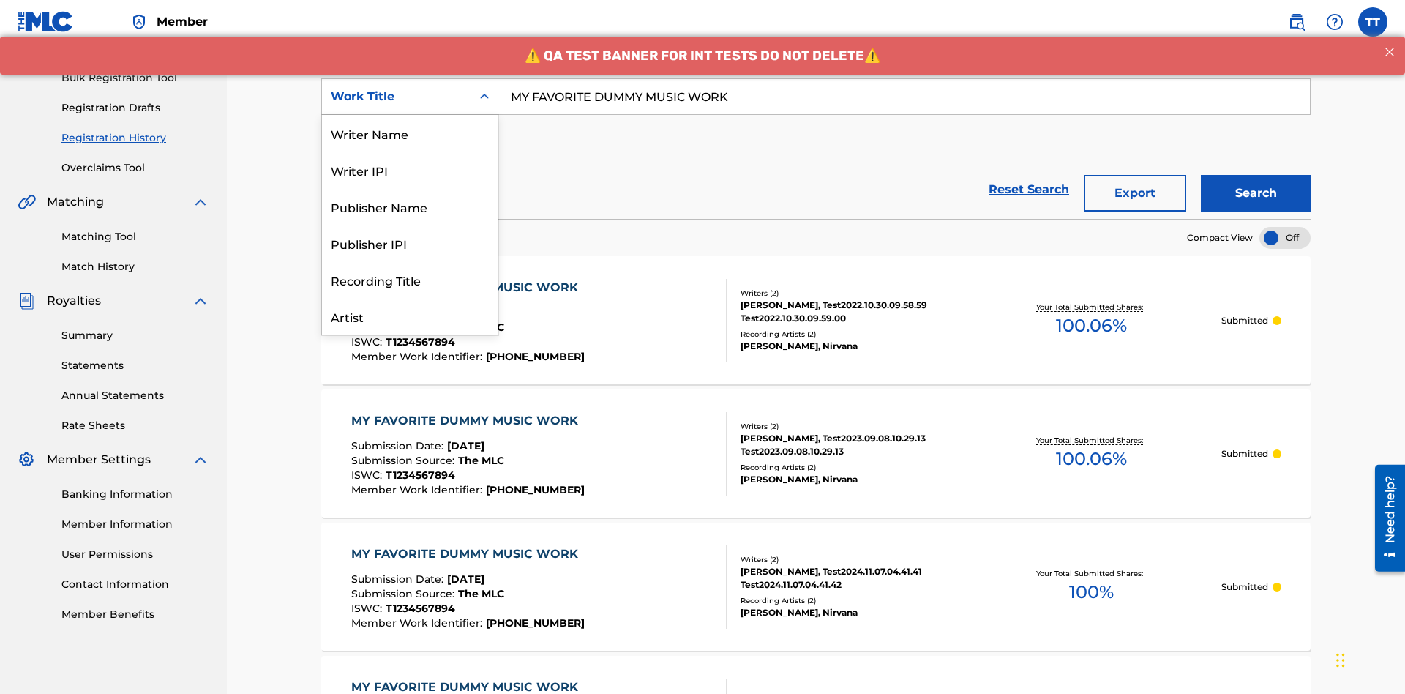
scroll to position [73, 0]
click at [410, 78] on div "Writer Name" at bounding box center [410, 60] width 176 height 37
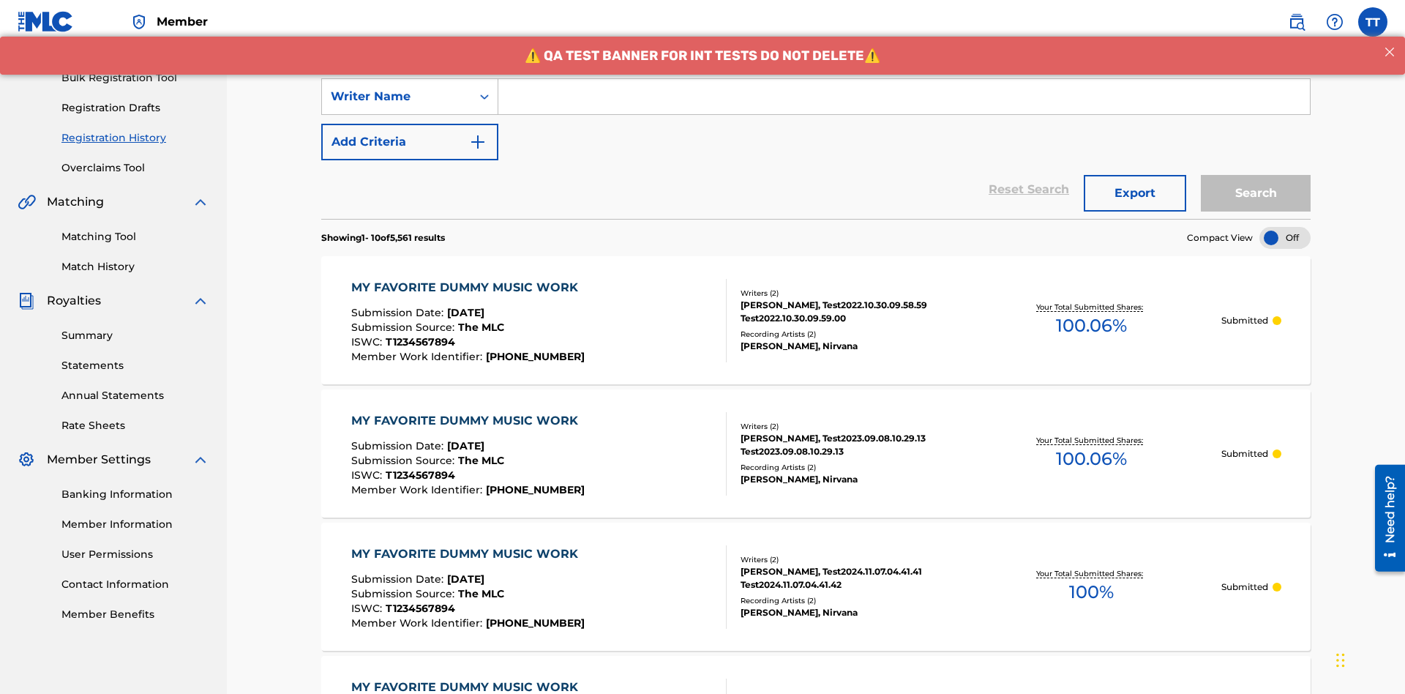
scroll to position [0, 0]
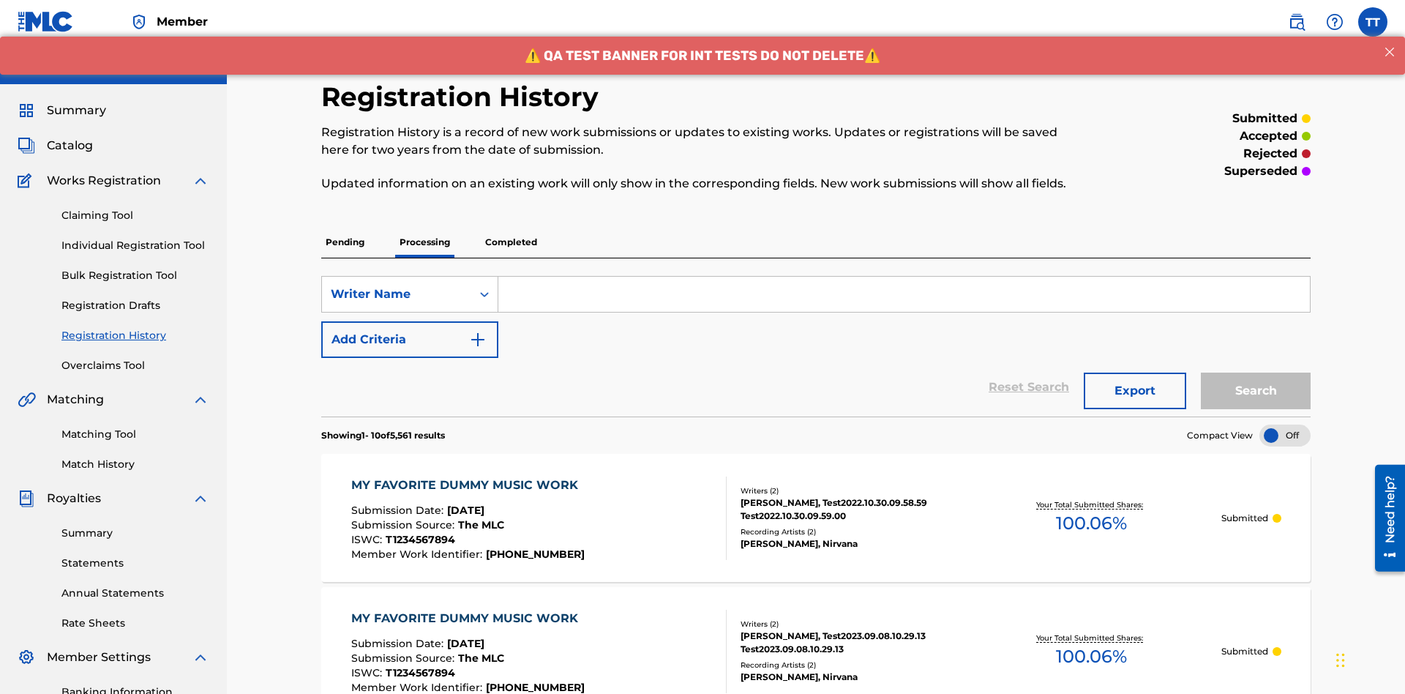
click at [904, 277] on input "Search Form" at bounding box center [905, 294] width 812 height 35
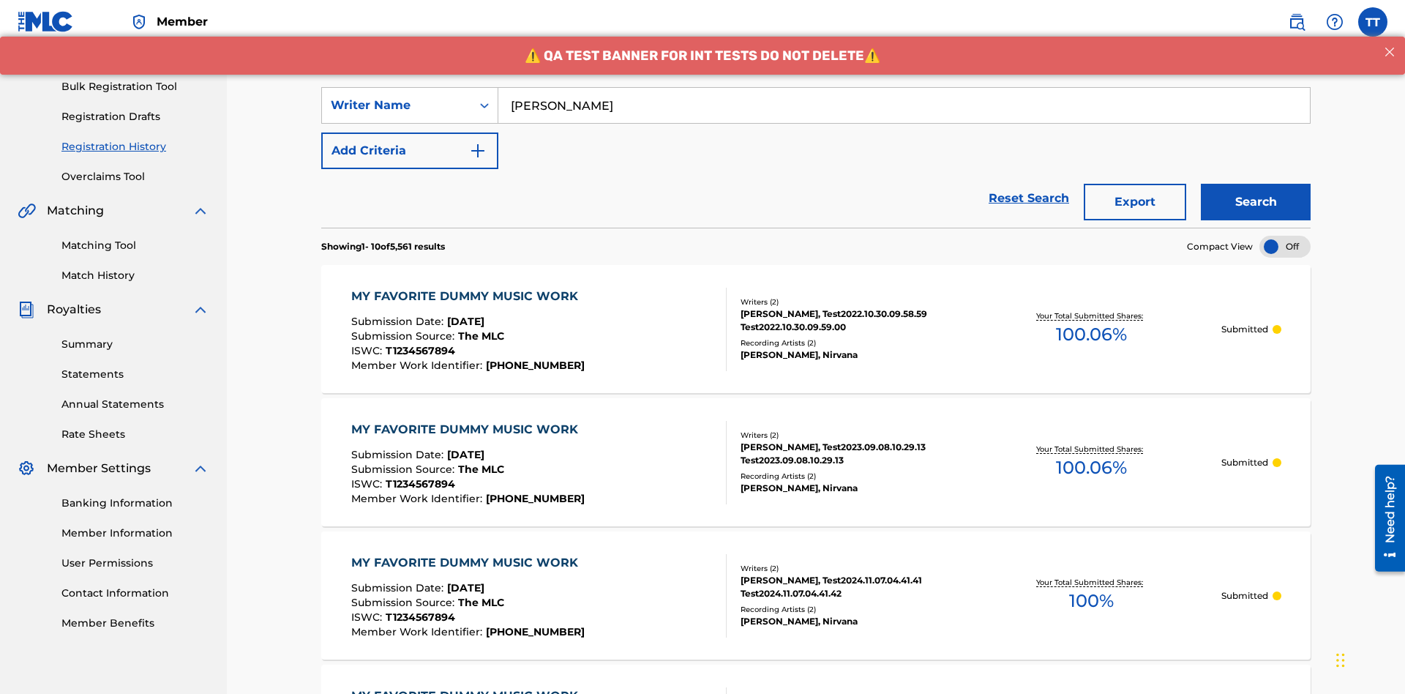
type input "[PERSON_NAME]"
click at [1256, 184] on button "Search" at bounding box center [1256, 202] width 110 height 37
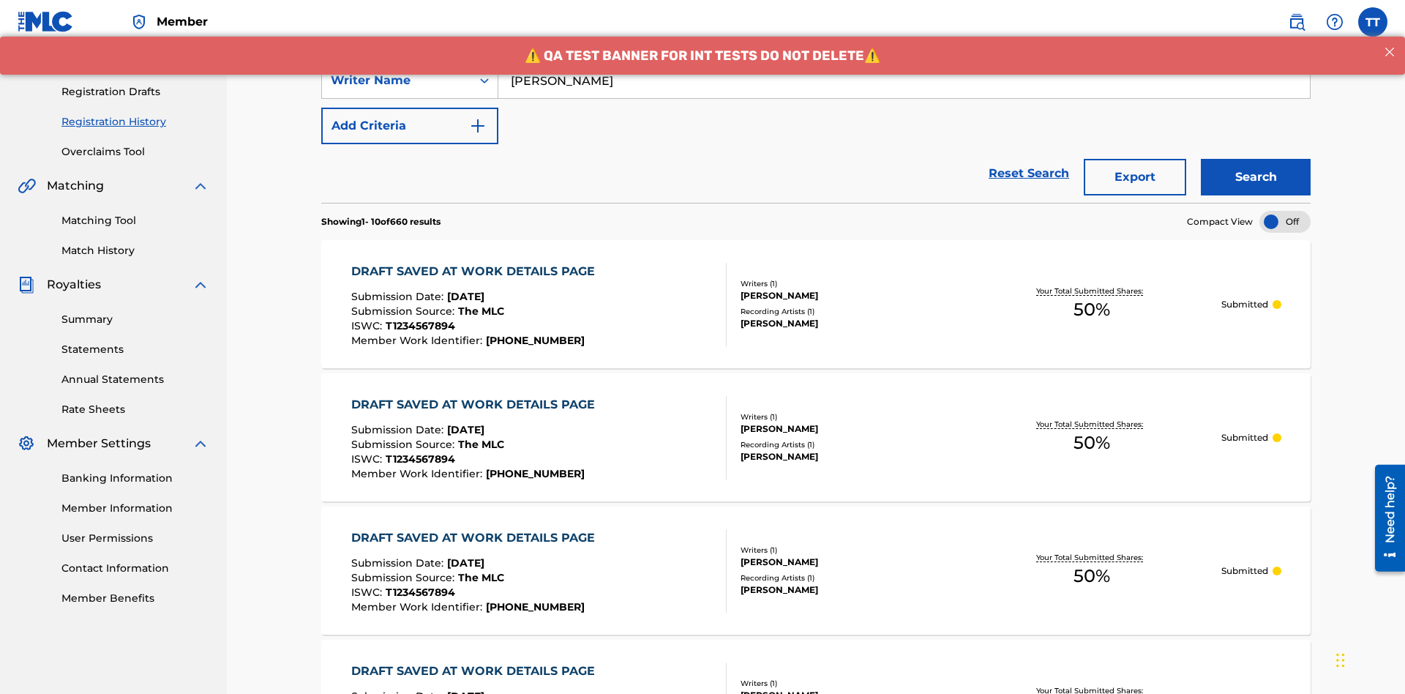
scroll to position [285, 0]
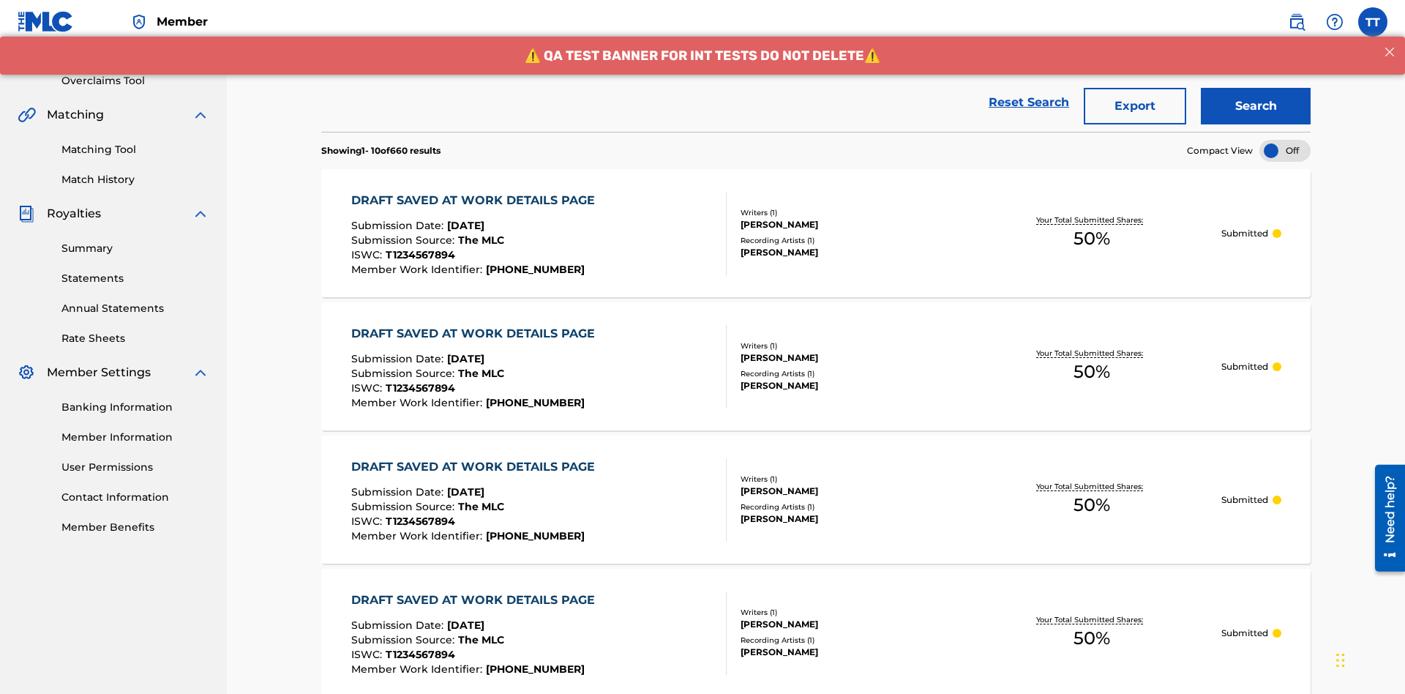
click at [1135, 106] on button "Export" at bounding box center [1135, 106] width 102 height 37
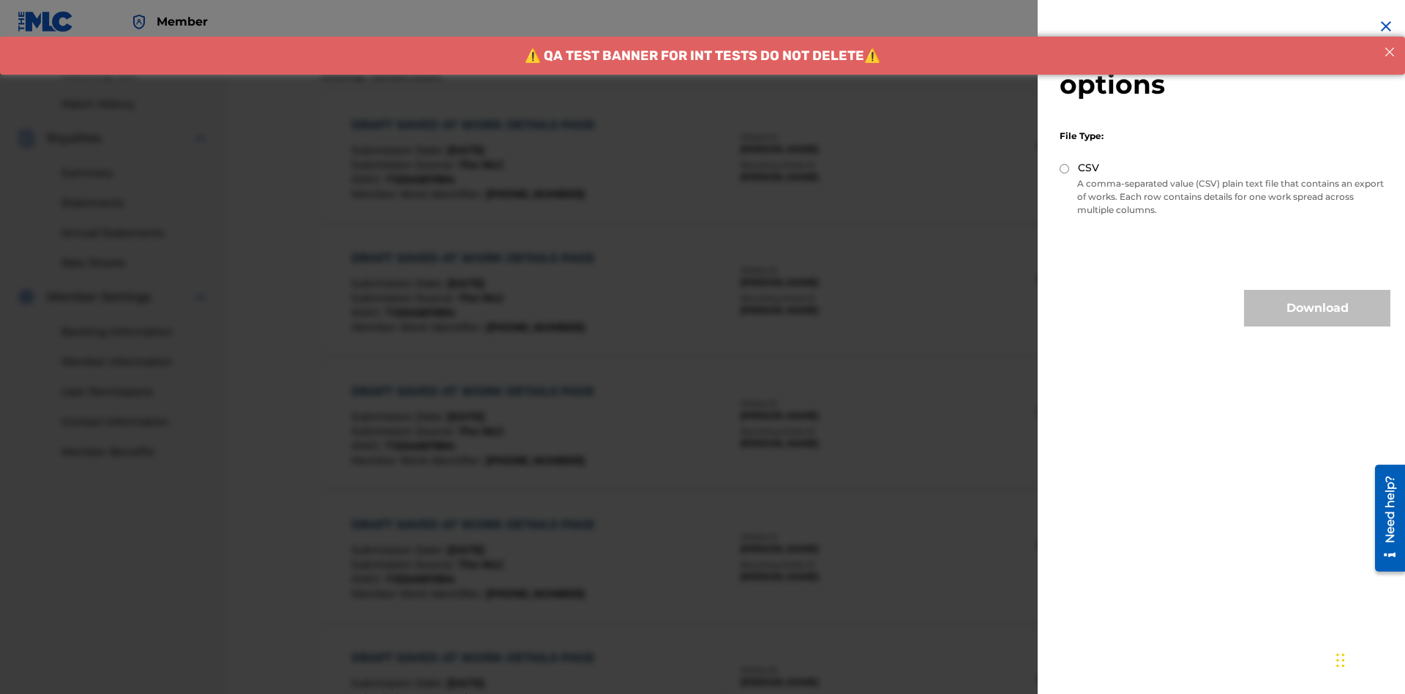
click at [1065, 168] on input "CSV" at bounding box center [1065, 169] width 10 height 10
radio input "true"
click at [1318, 308] on button "Download" at bounding box center [1317, 308] width 146 height 37
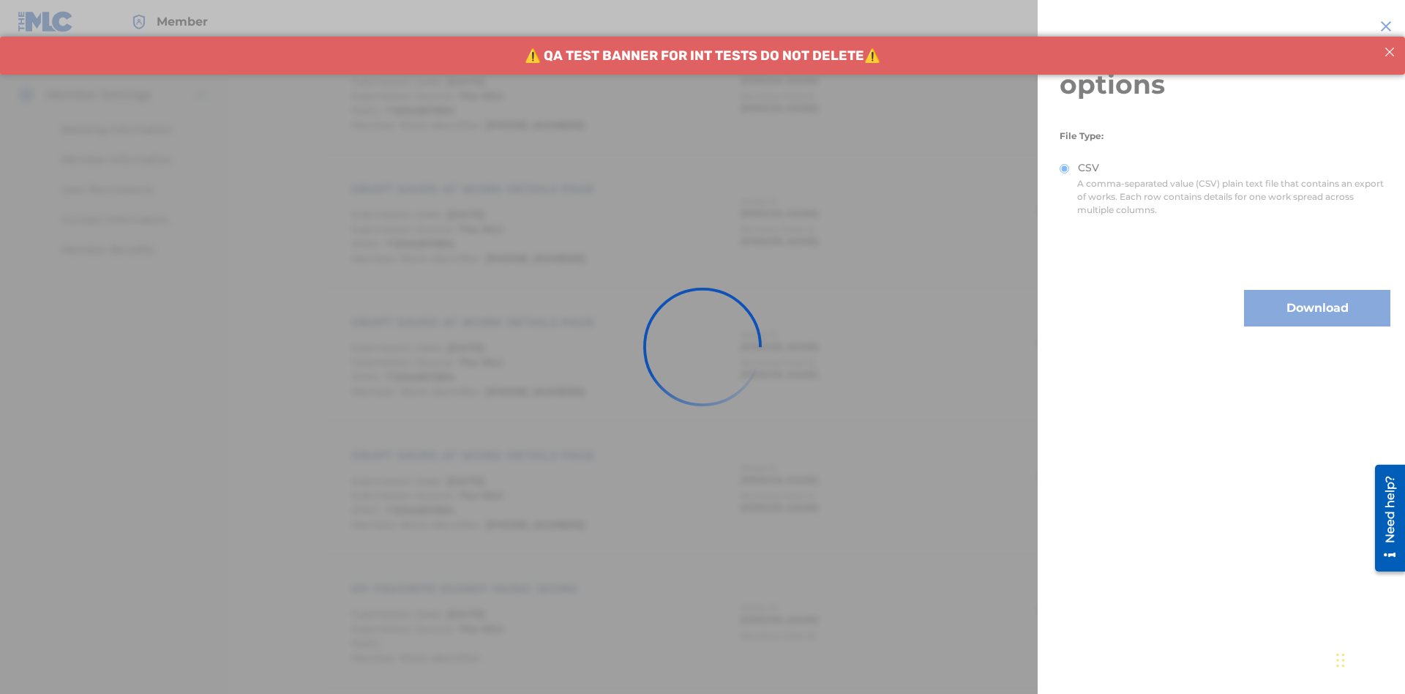
scroll to position [713, 0]
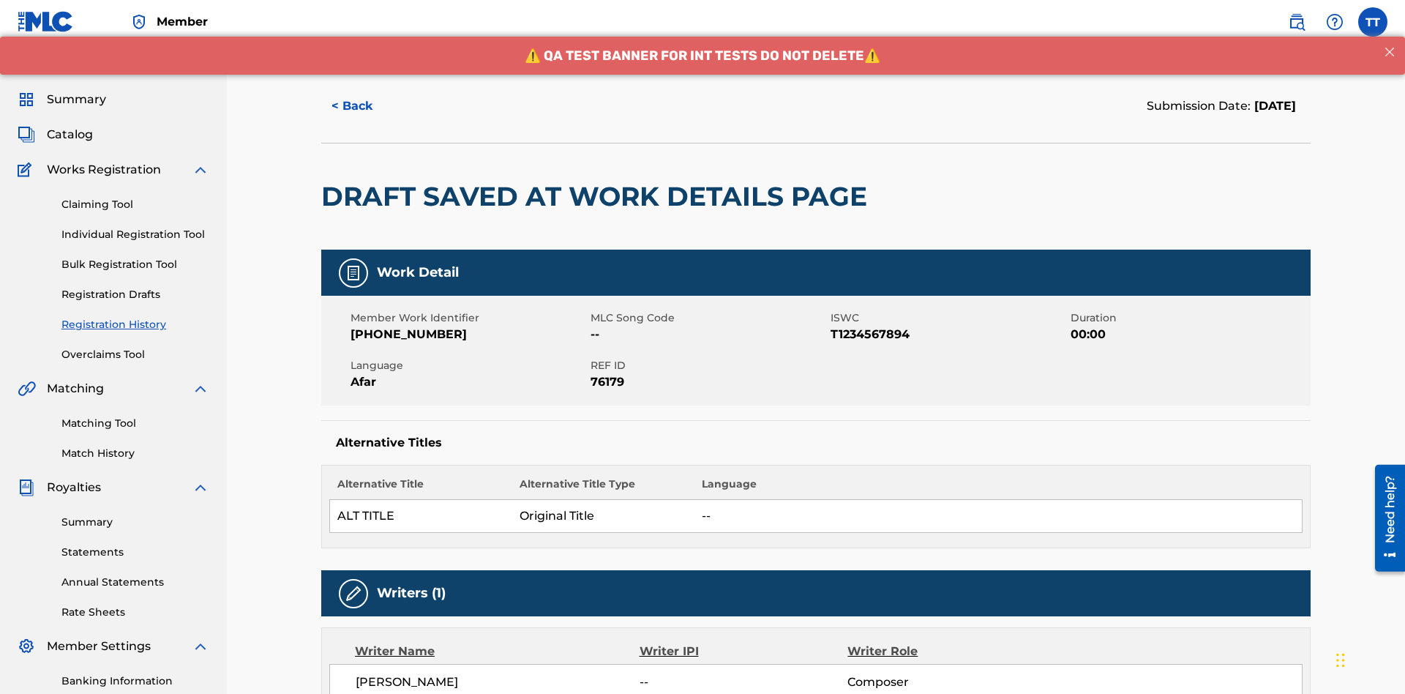
click at [365, 106] on button "< Back" at bounding box center [365, 106] width 88 height 37
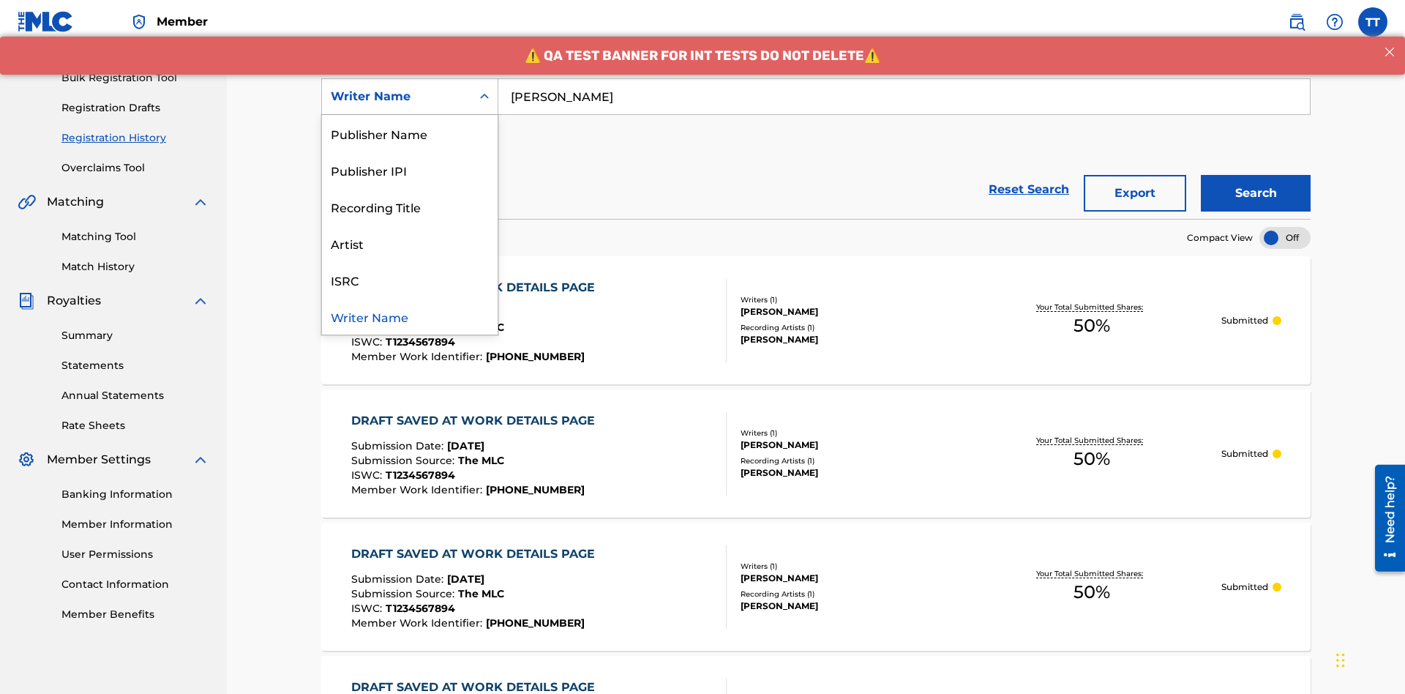
click at [410, 115] on div "Writer IPI" at bounding box center [410, 96] width 176 height 37
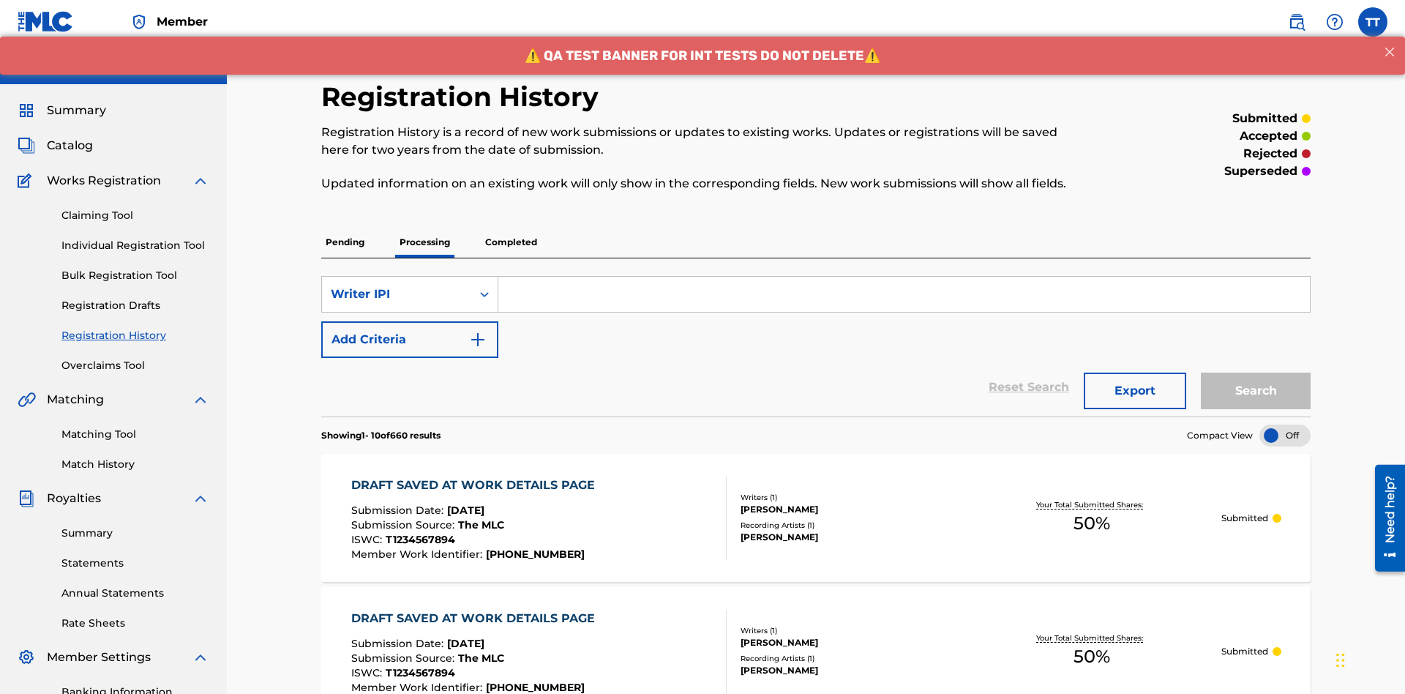
click at [904, 277] on input "Search Form" at bounding box center [905, 294] width 812 height 35
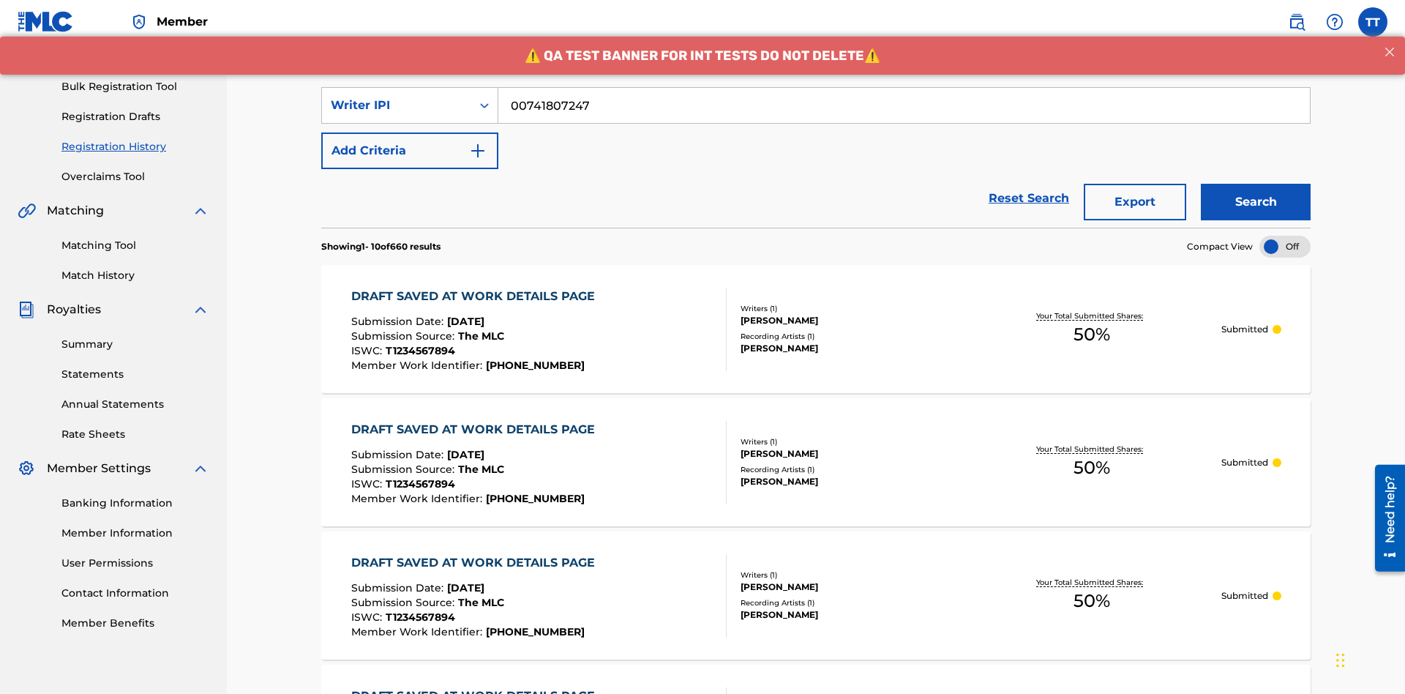
type input "00741807247"
click at [1256, 184] on button "Search" at bounding box center [1256, 202] width 110 height 37
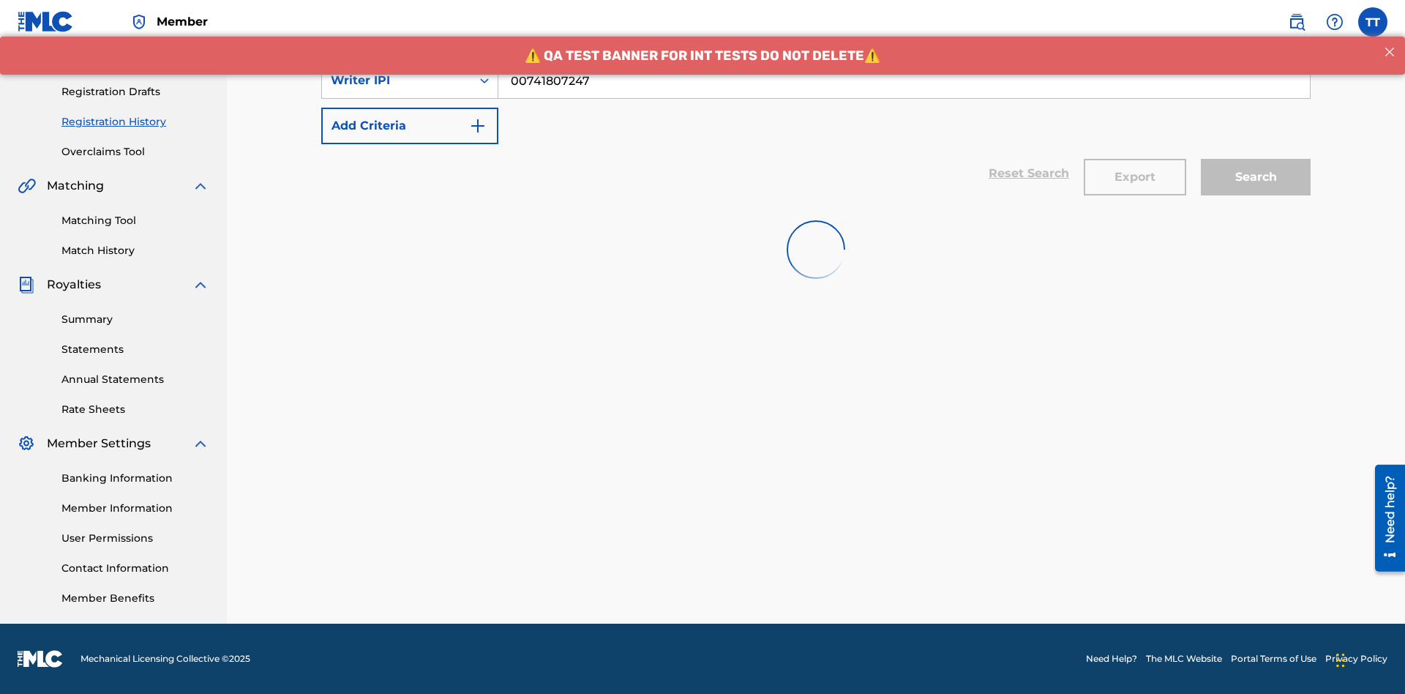
click at [1135, 159] on button "Export" at bounding box center [1135, 177] width 102 height 37
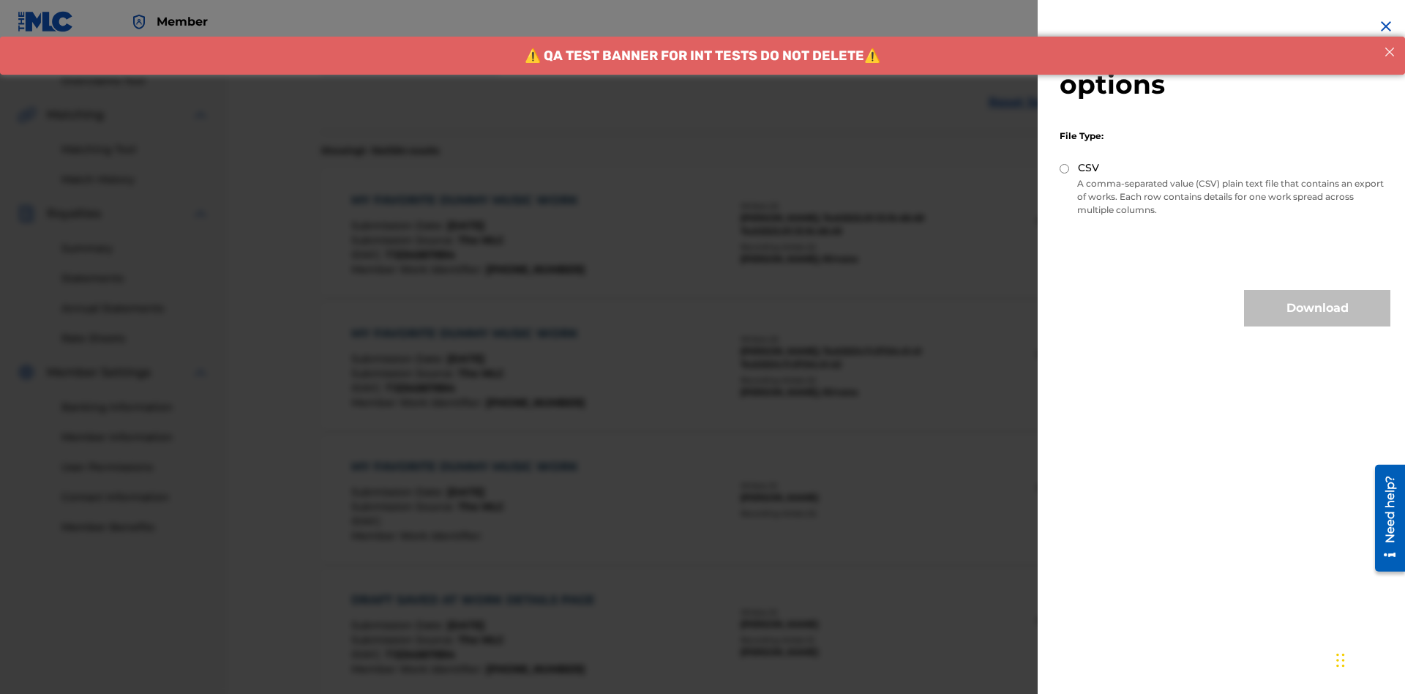
click at [1065, 168] on input "CSV" at bounding box center [1065, 169] width 10 height 10
radio input "true"
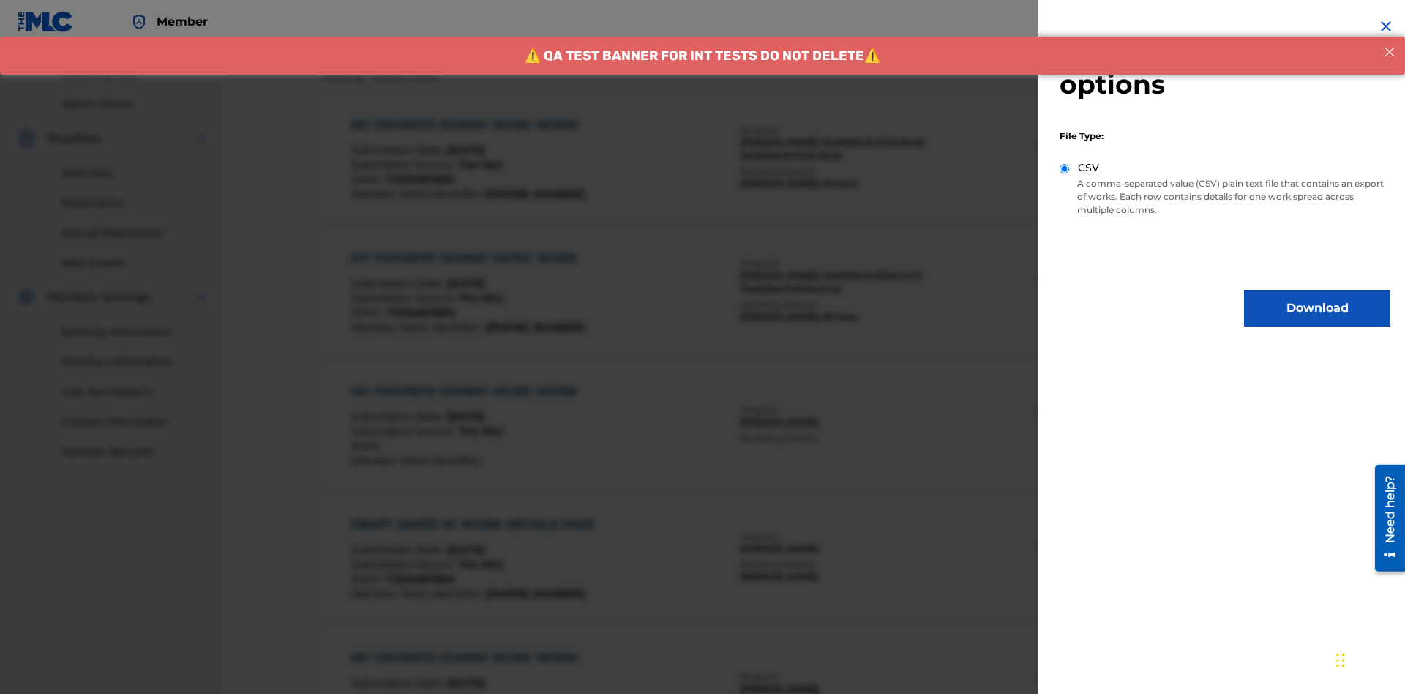
click at [1318, 308] on button "Download" at bounding box center [1317, 308] width 146 height 37
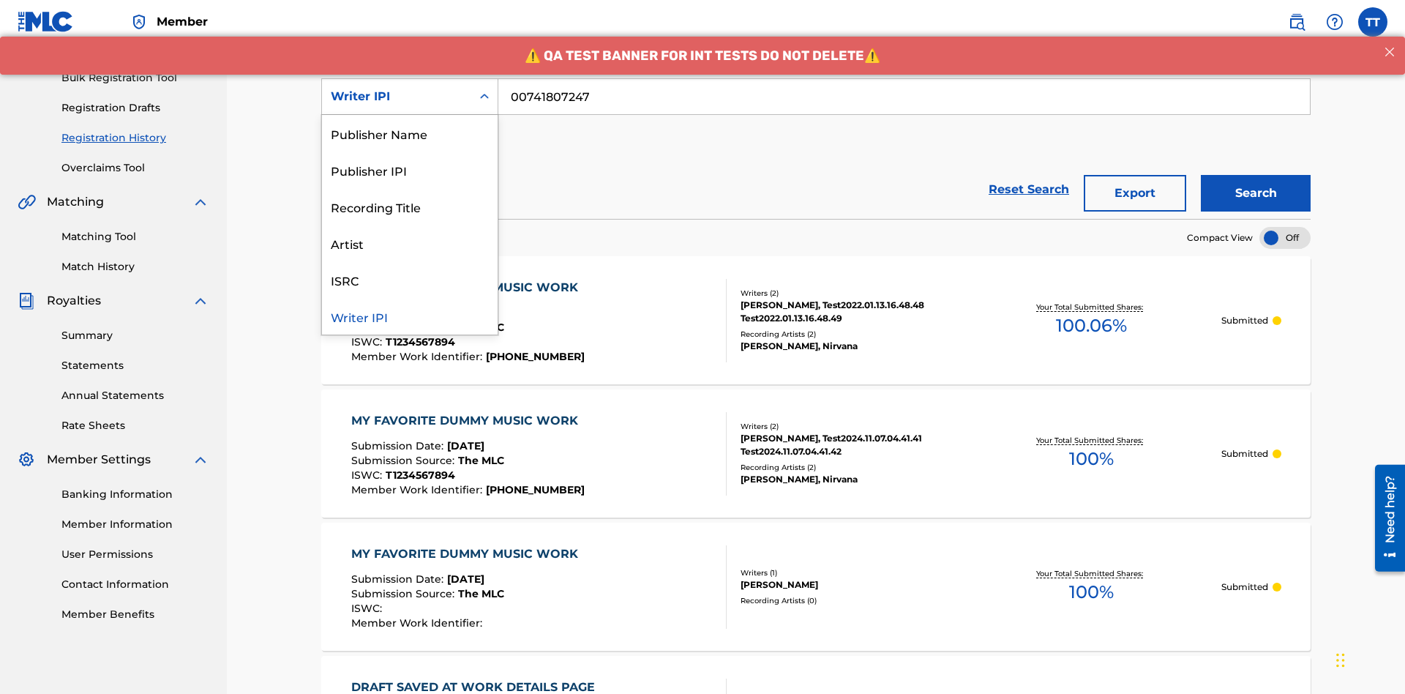
click at [410, 133] on div "Publisher Name" at bounding box center [410, 133] width 176 height 37
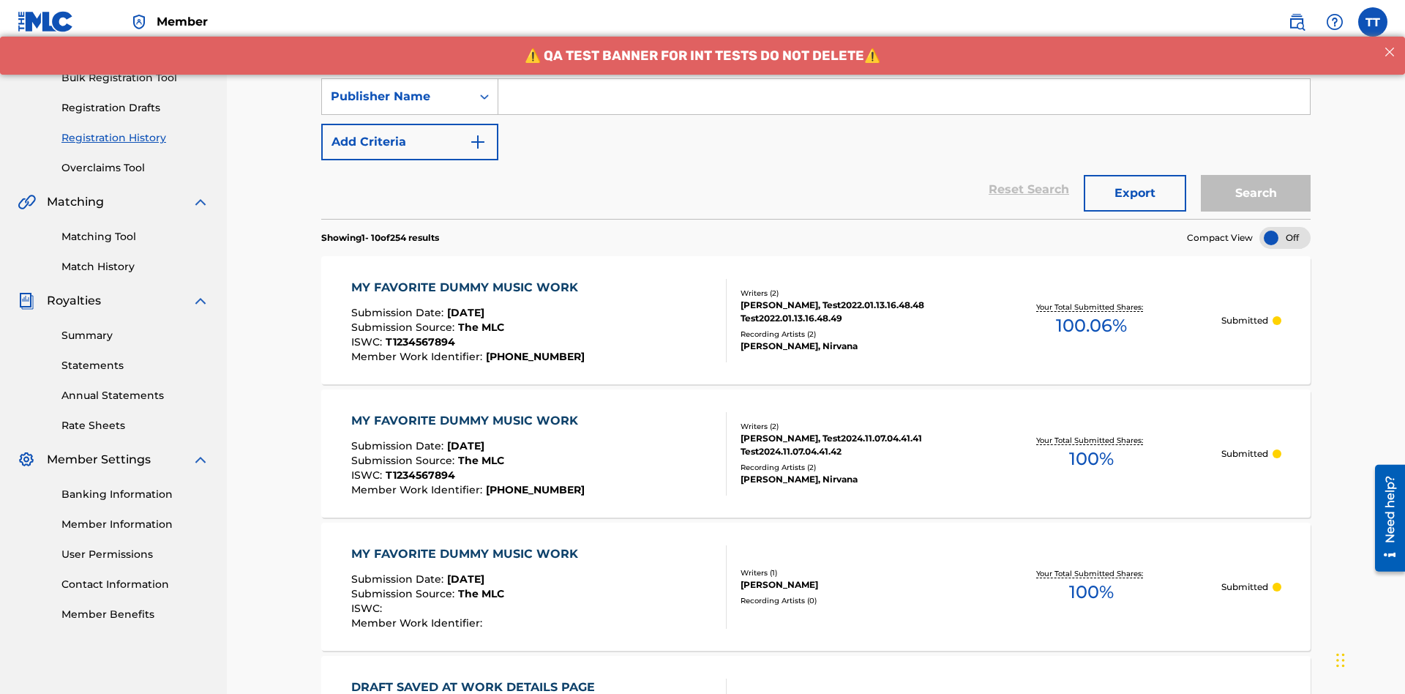
click at [904, 105] on input "Search Form" at bounding box center [905, 96] width 812 height 35
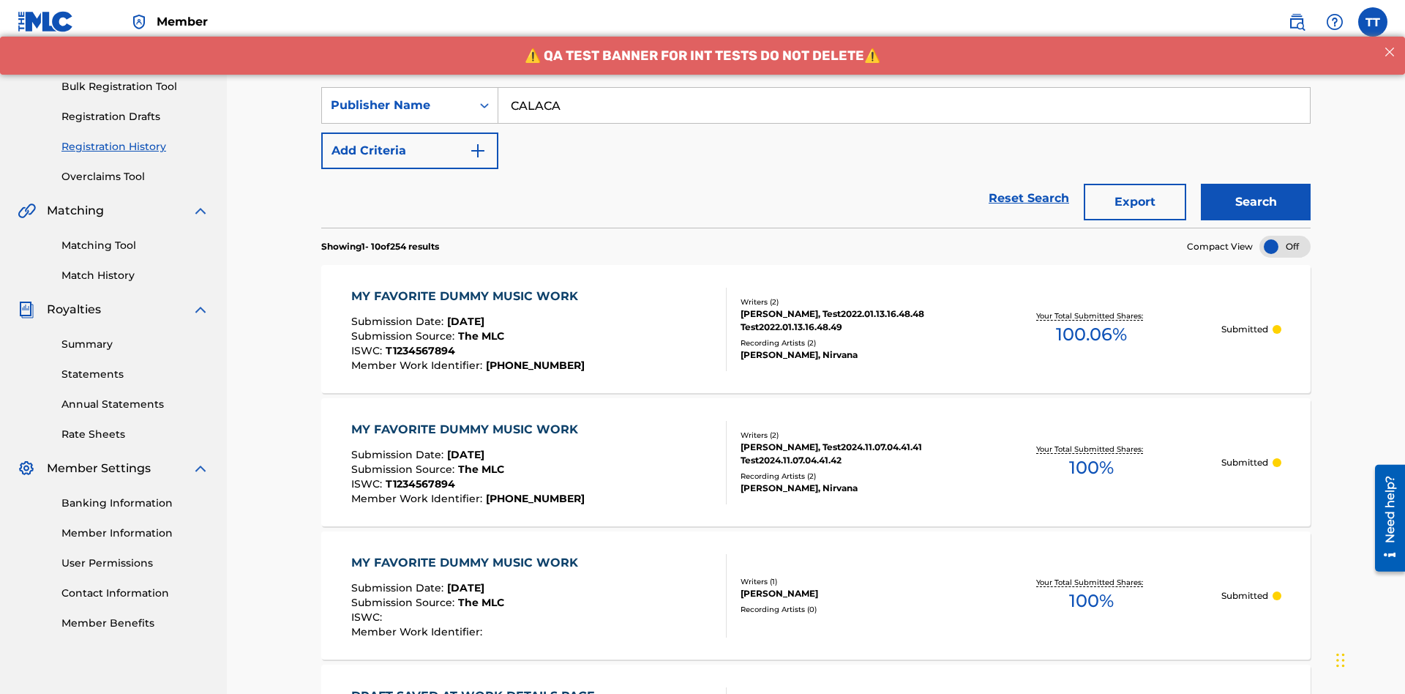
type input "CALACA"
click at [1256, 184] on button "Search" at bounding box center [1256, 202] width 110 height 37
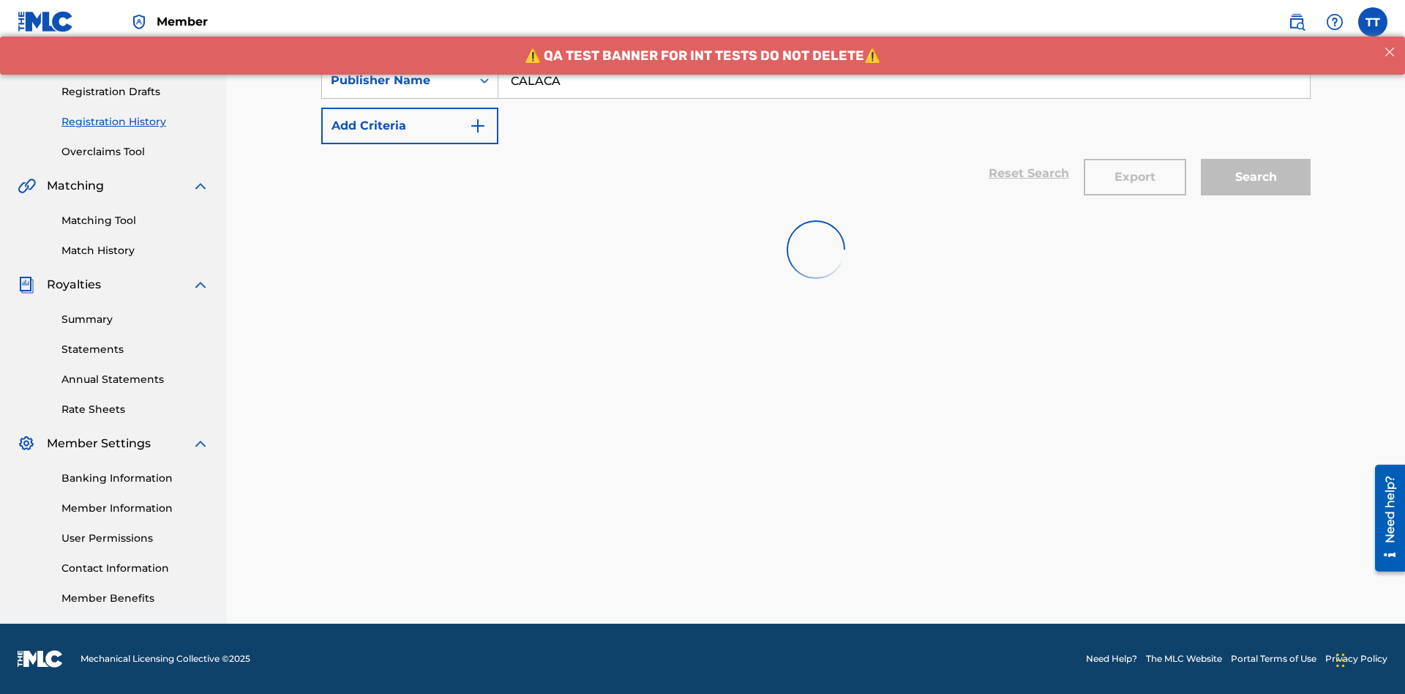
click at [1135, 159] on button "Export" at bounding box center [1135, 177] width 102 height 37
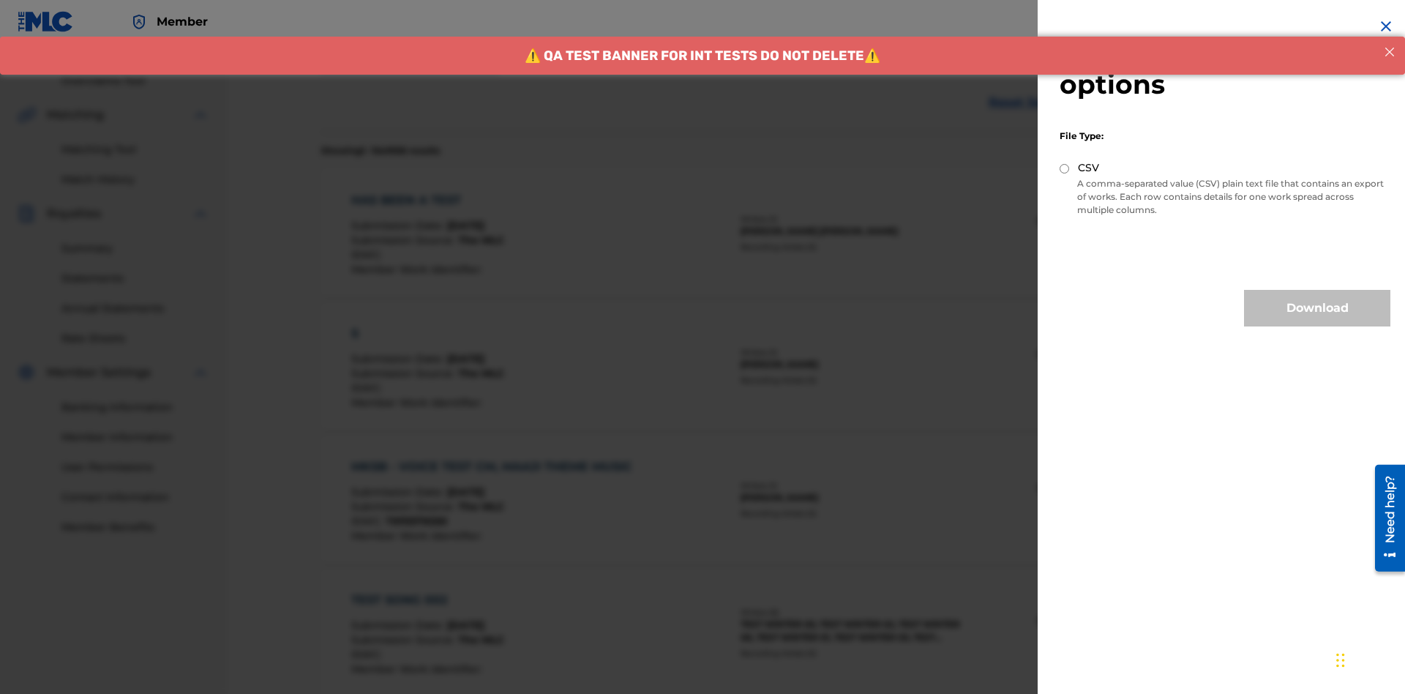
click at [1065, 168] on input "CSV" at bounding box center [1065, 169] width 10 height 10
radio input "true"
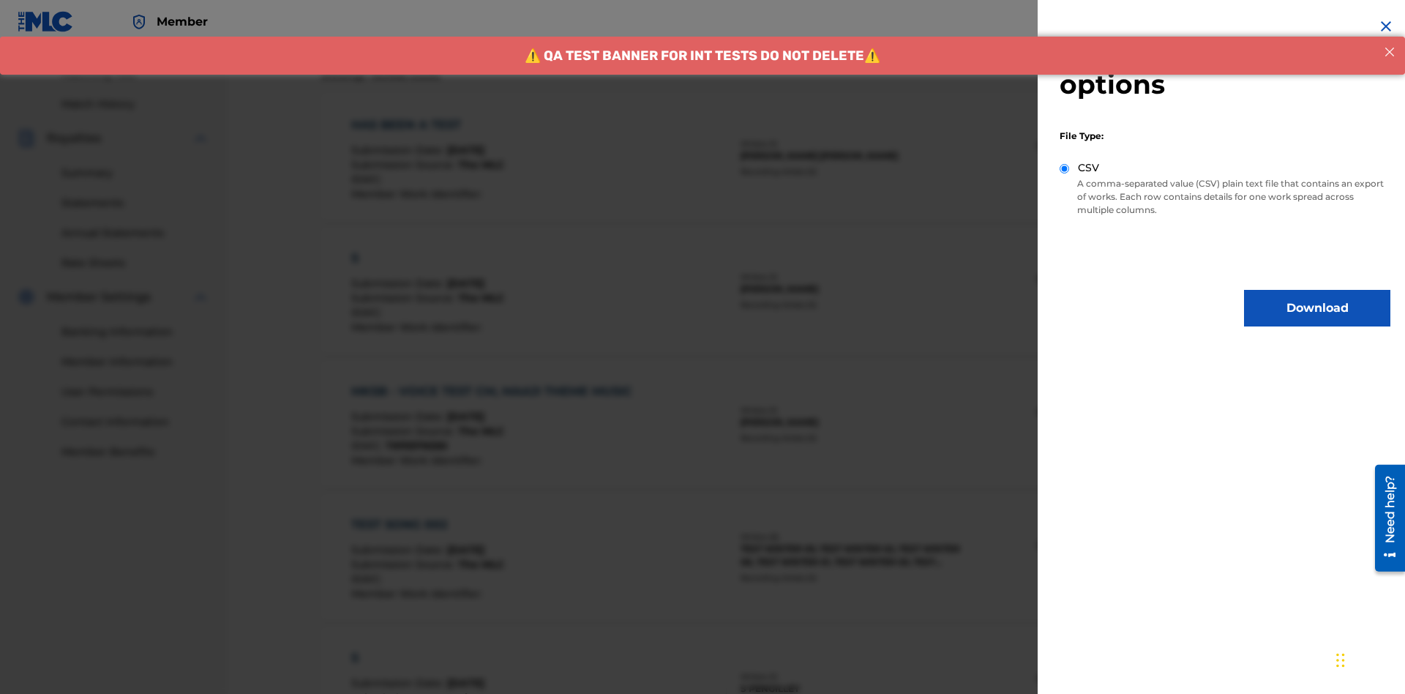
click at [1318, 308] on button "Download" at bounding box center [1317, 308] width 146 height 37
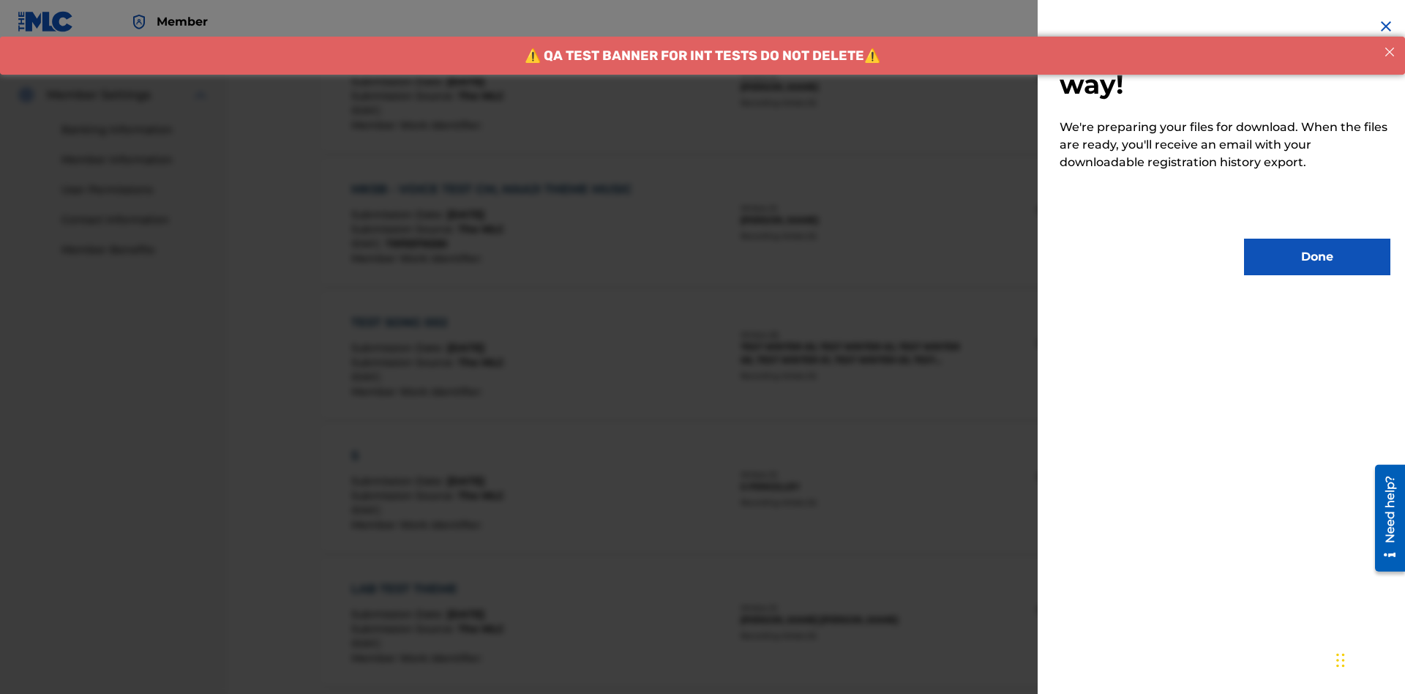
click at [1318, 257] on button "Done" at bounding box center [1317, 257] width 146 height 37
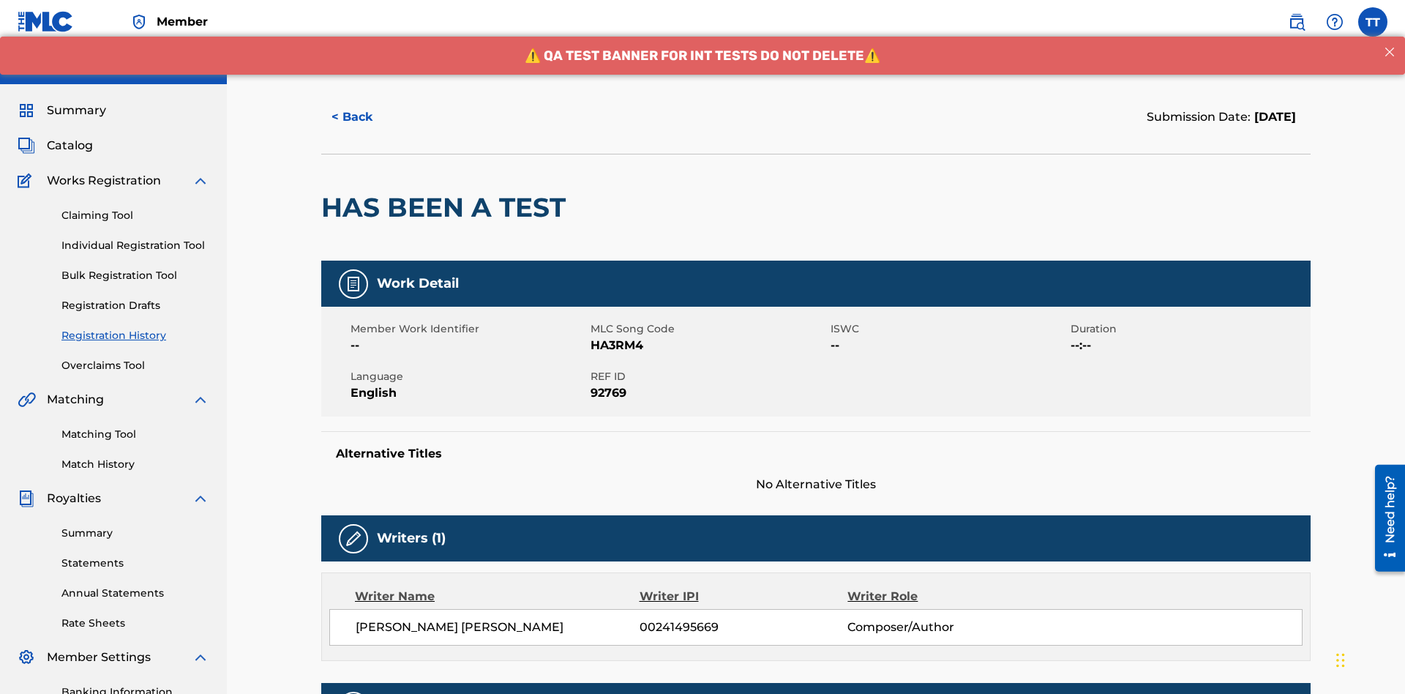
click at [365, 106] on button "< Back" at bounding box center [365, 117] width 88 height 37
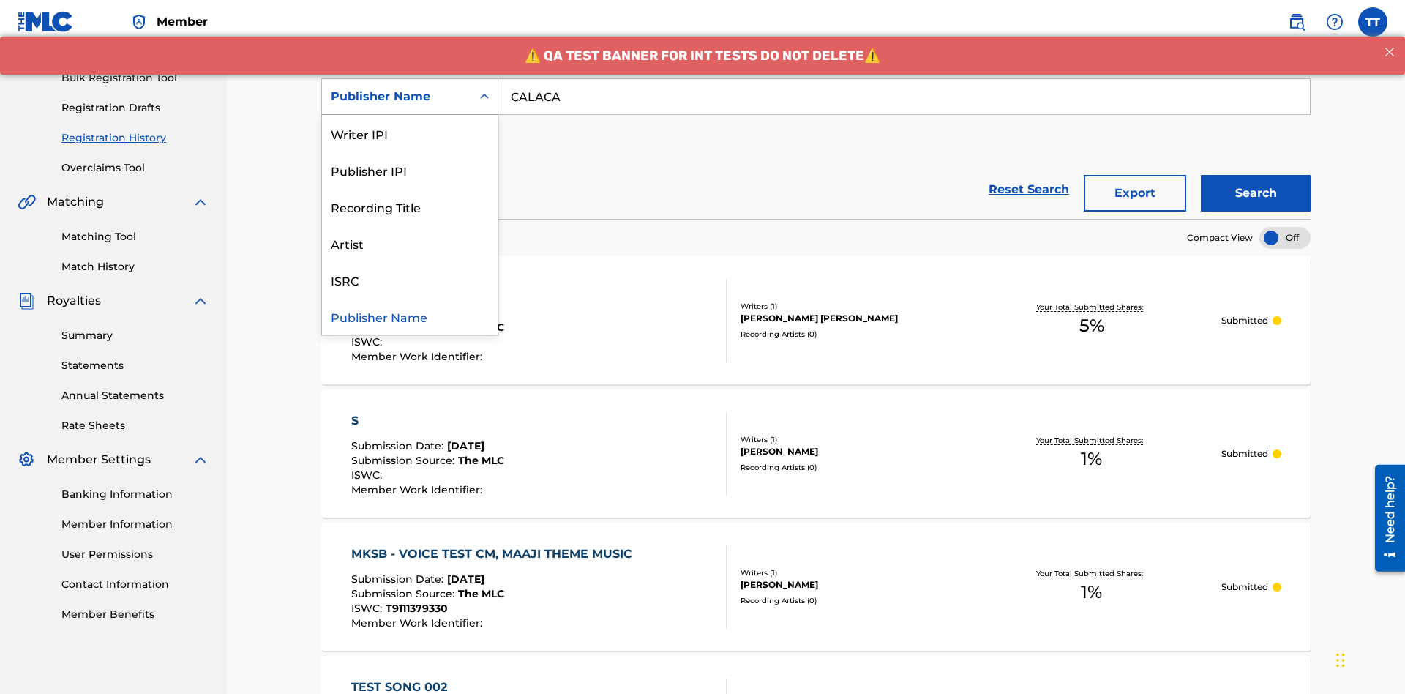
click at [410, 170] on div "Publisher IPI" at bounding box center [410, 170] width 176 height 37
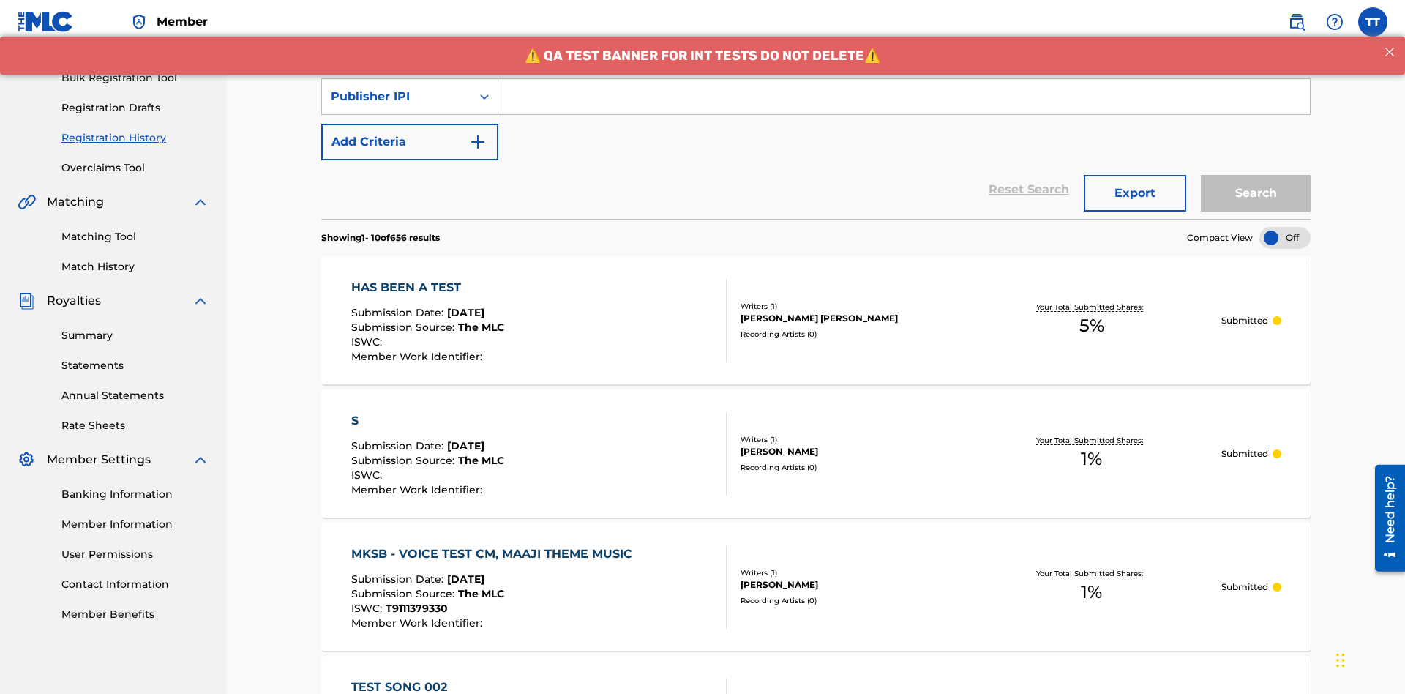
click at [904, 105] on input "Search Form" at bounding box center [905, 96] width 812 height 35
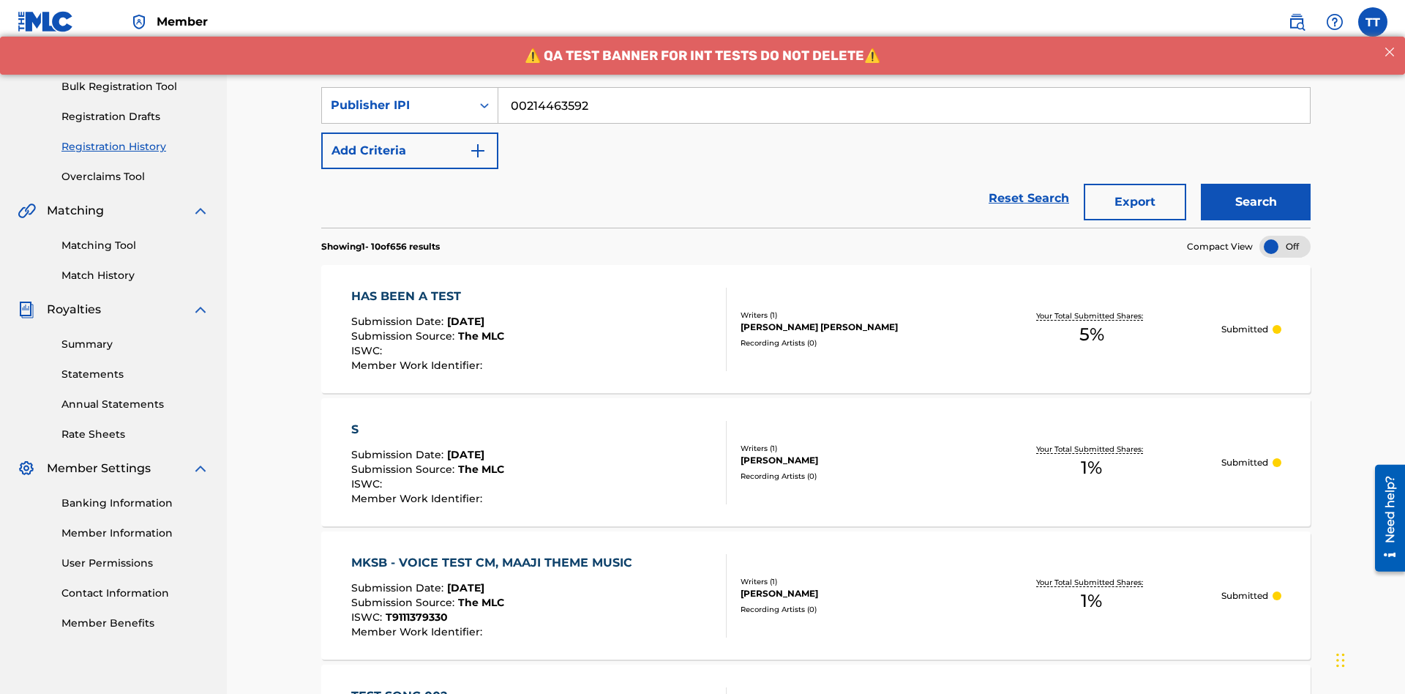
type input "00214463592"
click at [1256, 184] on button "Search" at bounding box center [1256, 202] width 110 height 37
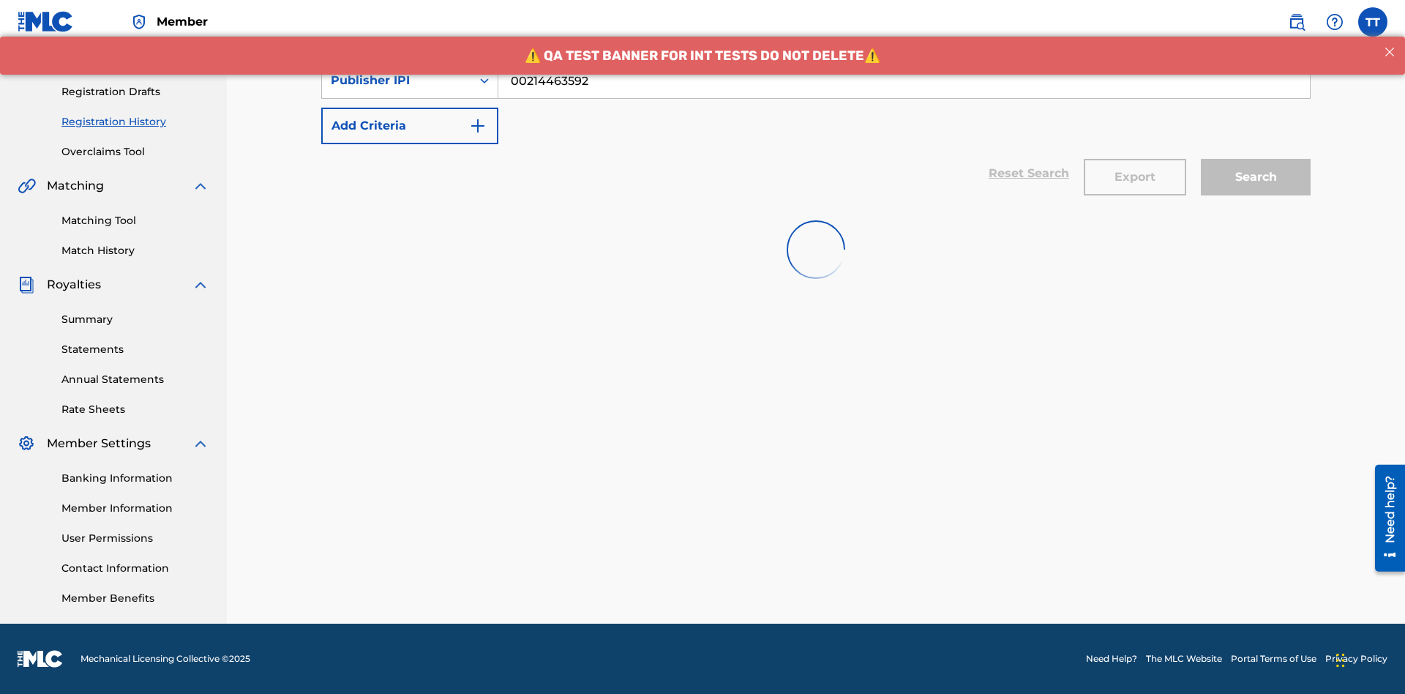
click at [1135, 159] on button "Export" at bounding box center [1135, 177] width 102 height 37
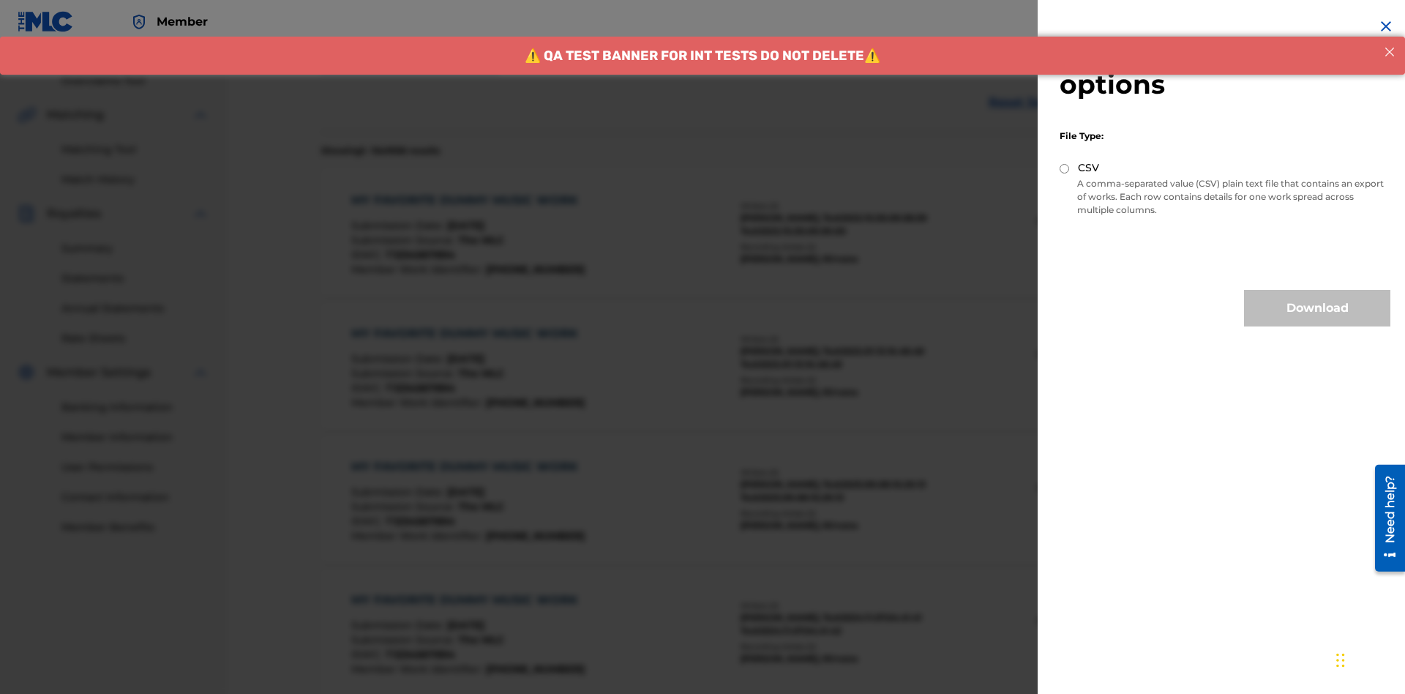
click at [1065, 168] on input "CSV" at bounding box center [1065, 169] width 10 height 10
radio input "true"
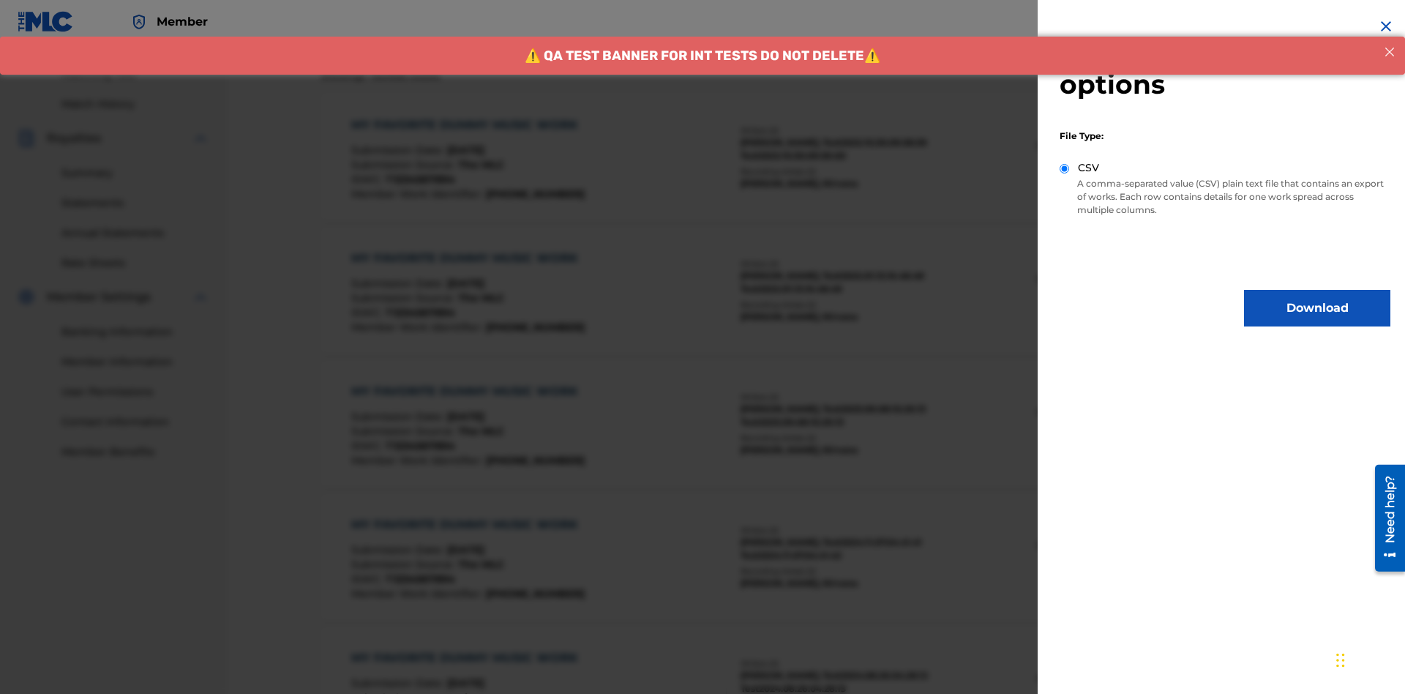
click at [1318, 308] on button "Download" at bounding box center [1317, 308] width 146 height 37
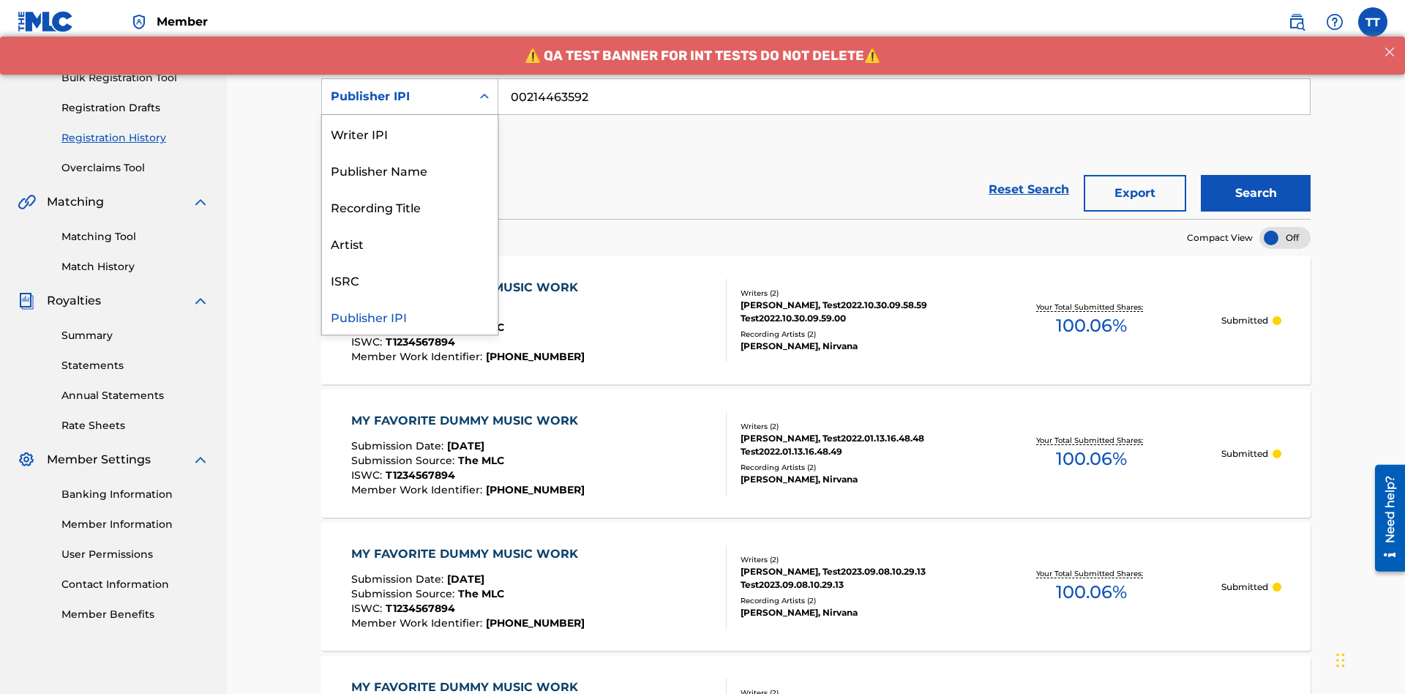
click at [410, 243] on div "Artist" at bounding box center [410, 243] width 176 height 37
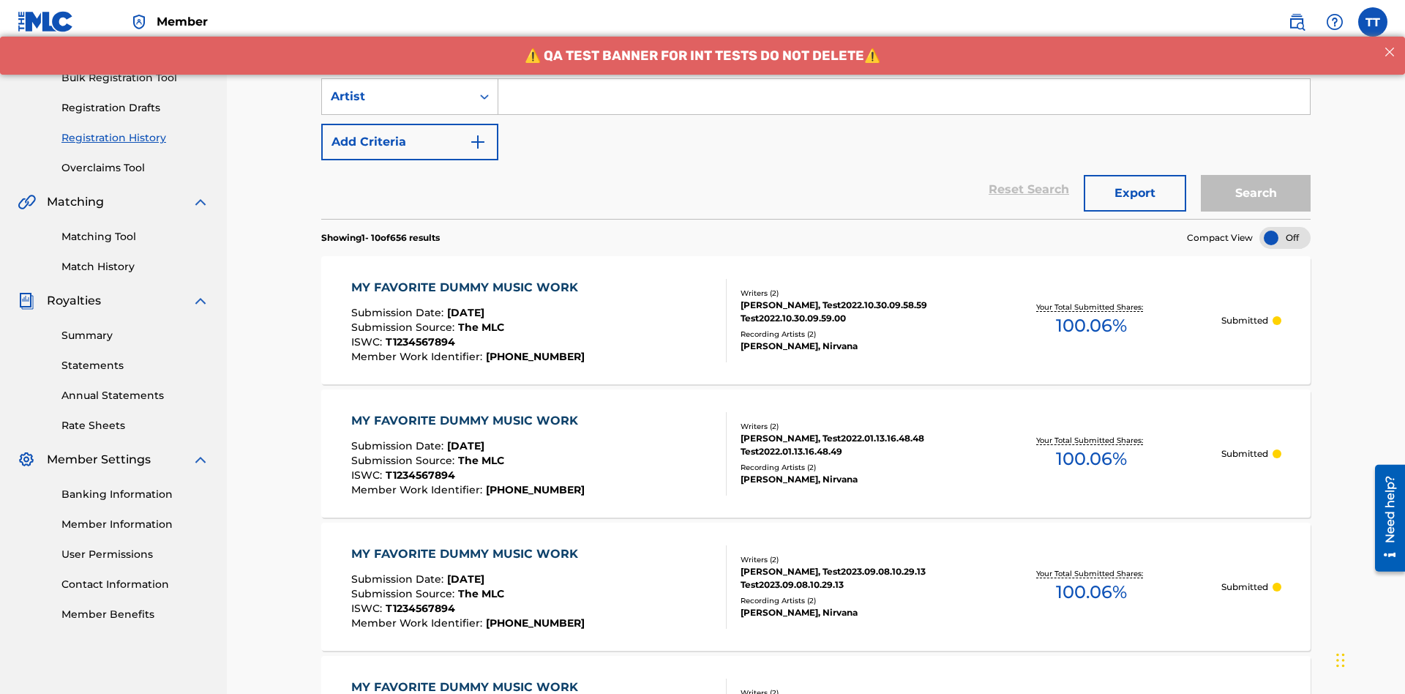
click at [904, 105] on input "Search Form" at bounding box center [905, 96] width 812 height 35
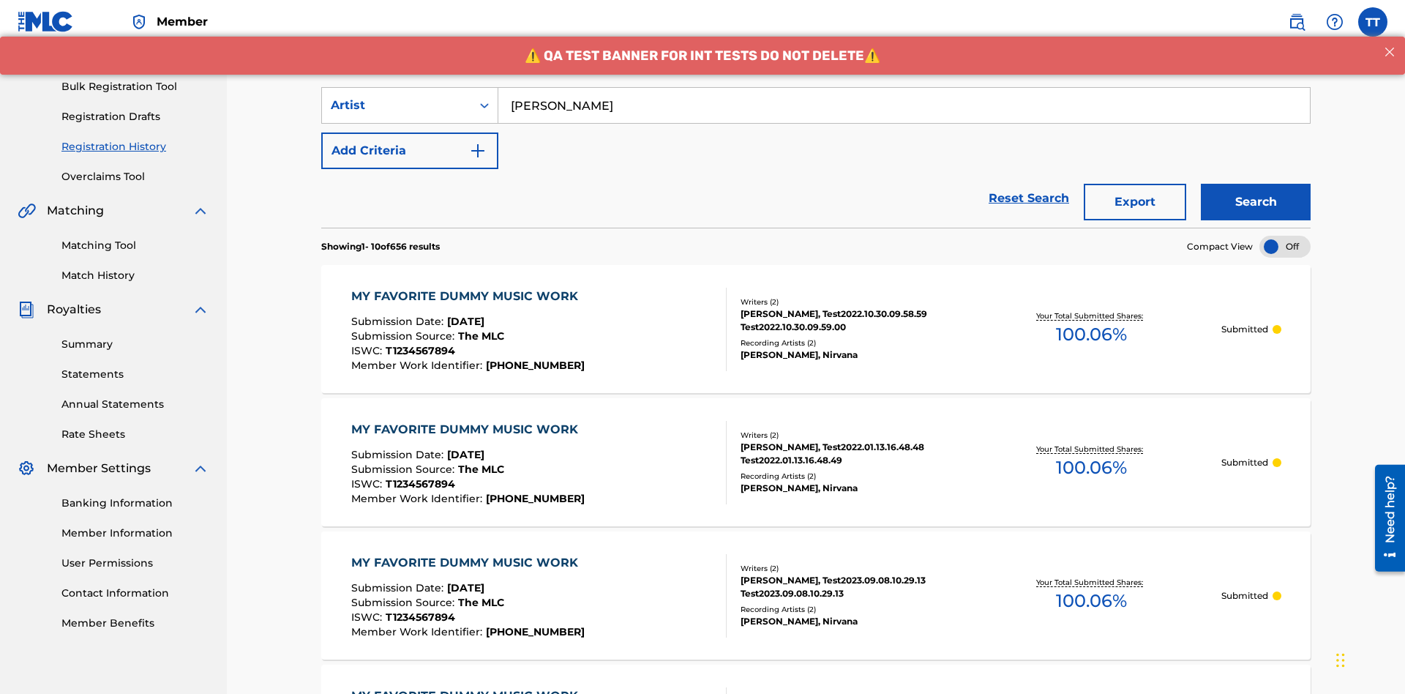
type input "[PERSON_NAME]"
click at [1256, 184] on button "Search" at bounding box center [1256, 202] width 110 height 37
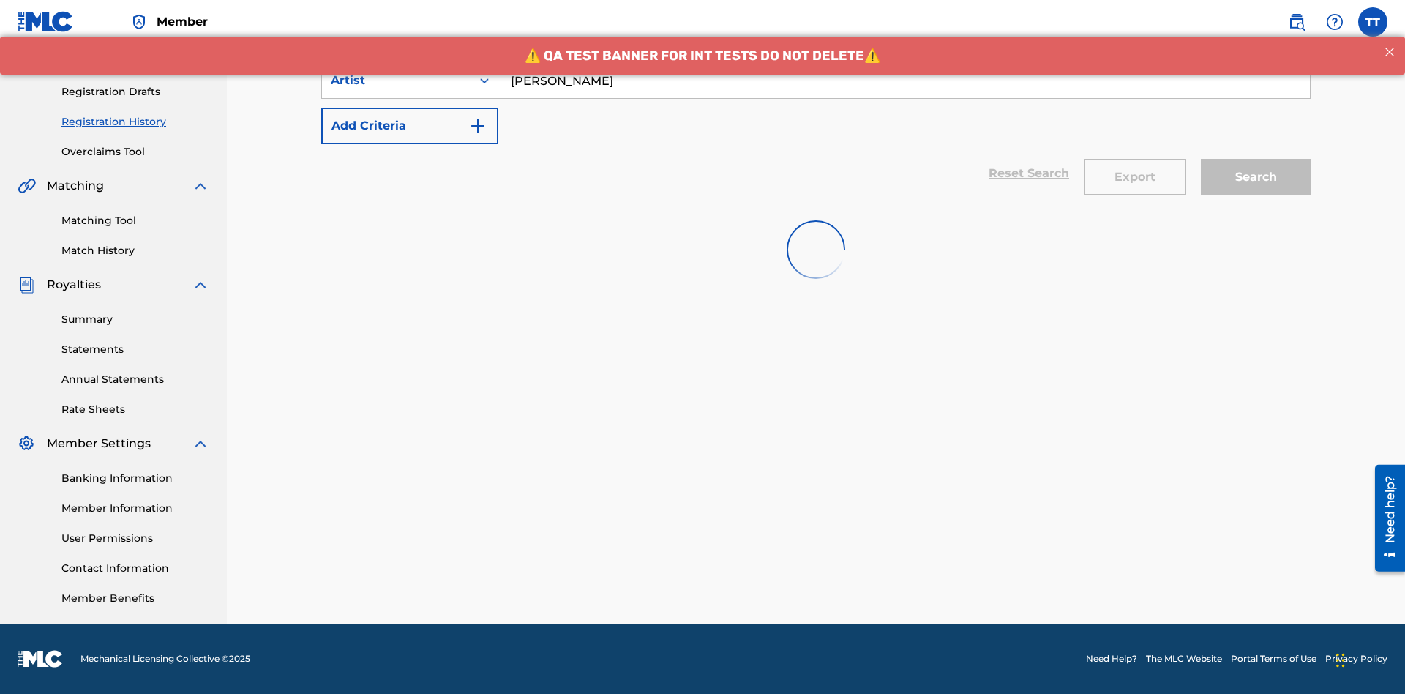
click at [1135, 159] on button "Export" at bounding box center [1135, 177] width 102 height 37
